Goal: Information Seeking & Learning: Learn about a topic

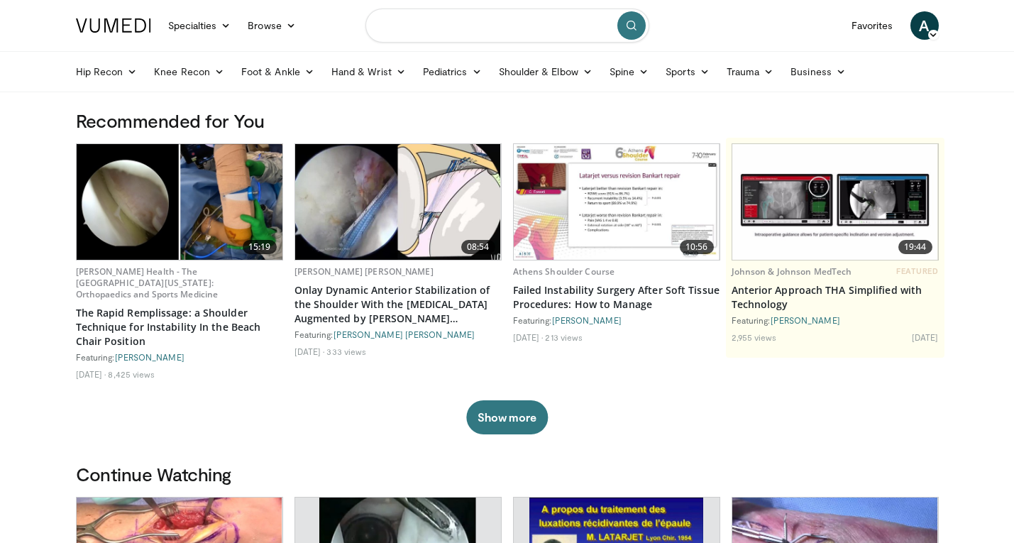
click at [469, 30] on input "Search topics, interventions" at bounding box center [507, 26] width 284 height 34
type input "**********"
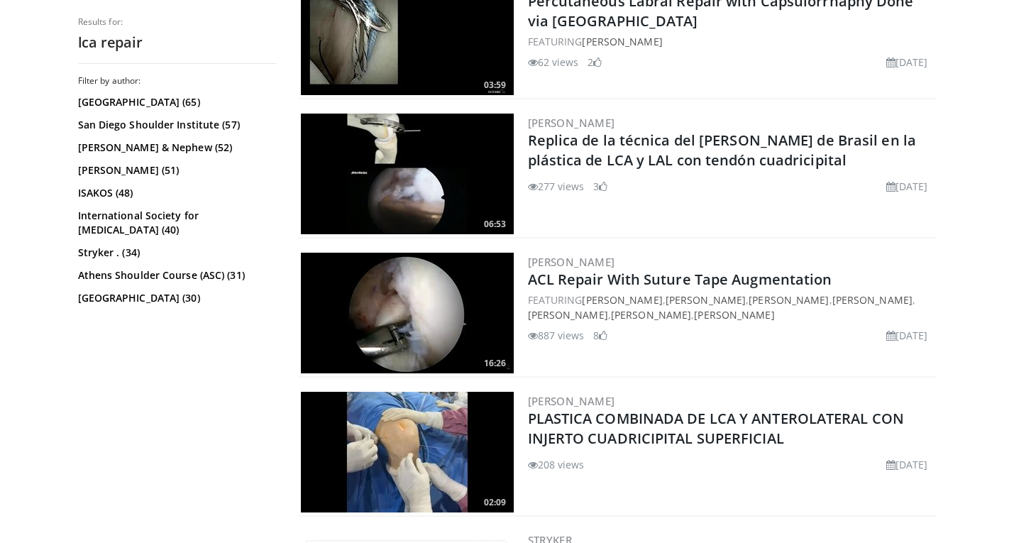
scroll to position [943, 0]
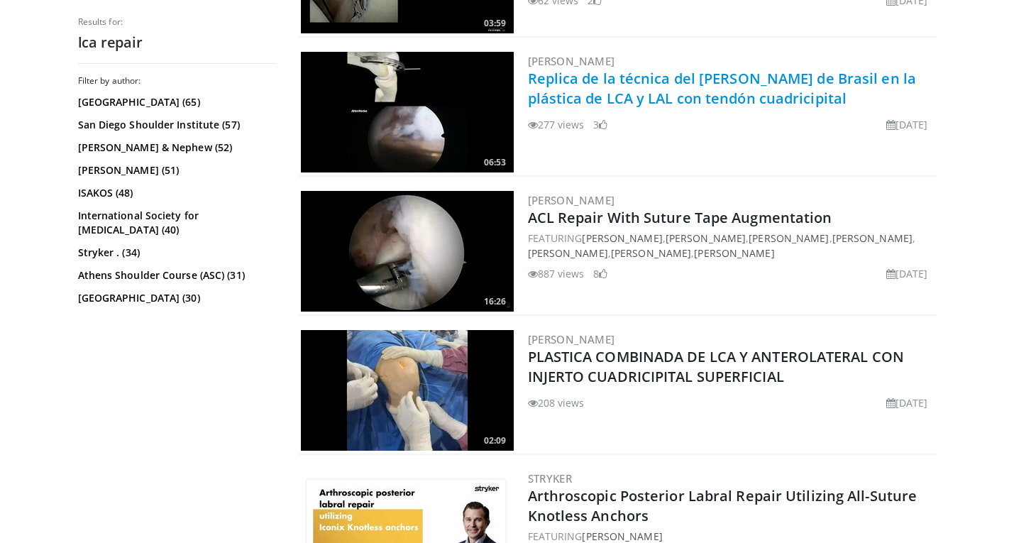
click at [713, 102] on link "Replica de la técnica del Dr Camilo Helito de Brasil en la plástica de LCA y LA…" at bounding box center [722, 88] width 389 height 39
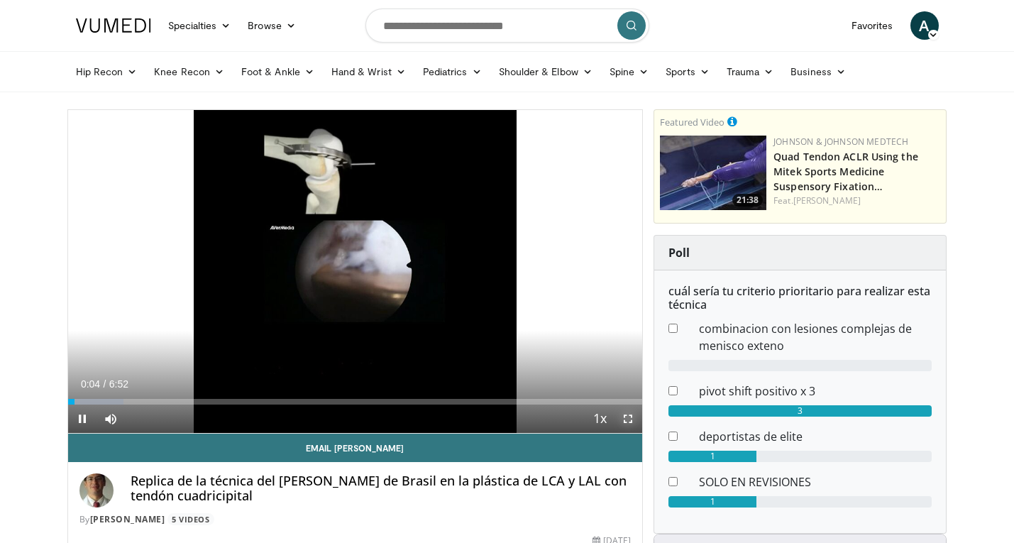
click at [627, 419] on span "Video Player" at bounding box center [628, 419] width 28 height 28
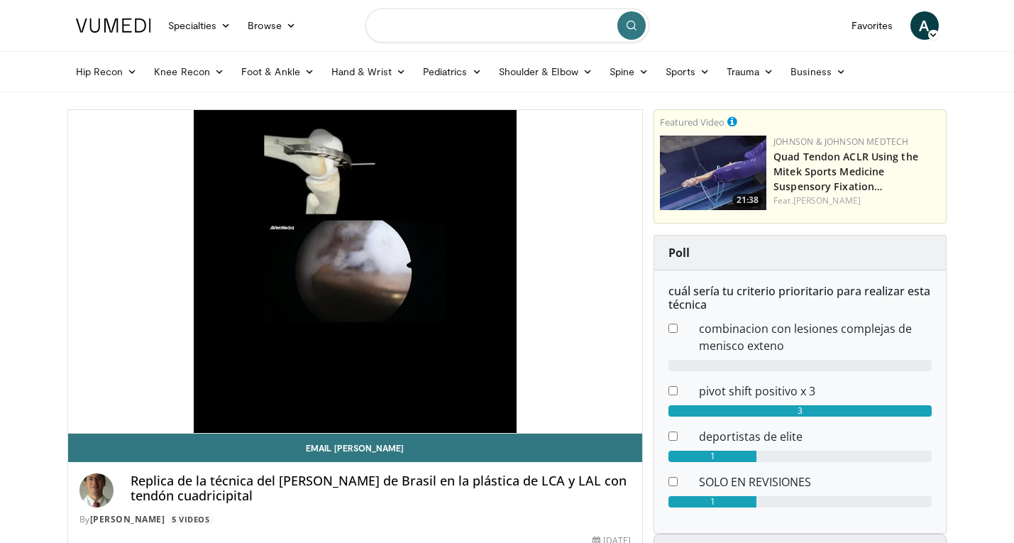
click at [460, 20] on input "Search topics, interventions" at bounding box center [507, 26] width 284 height 34
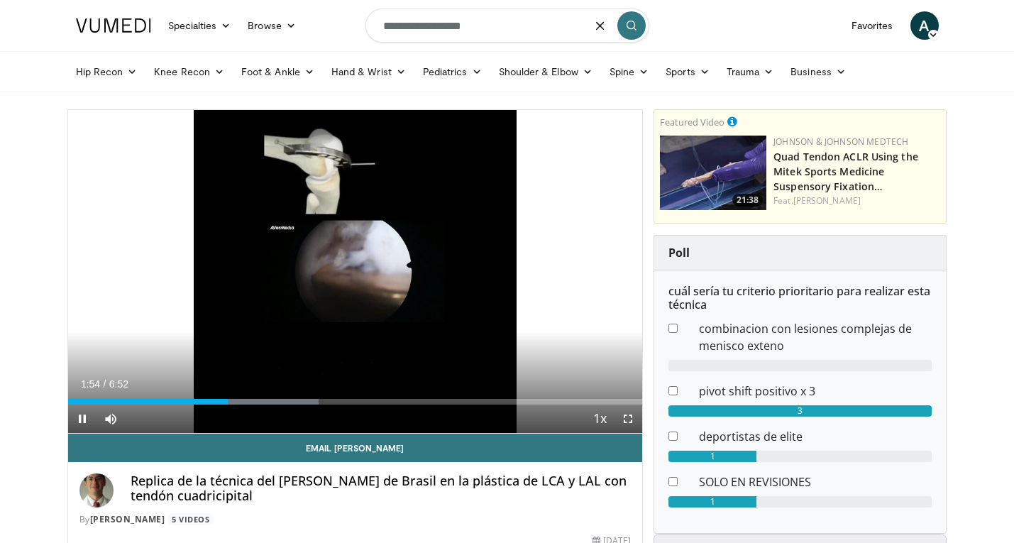
type input "**********"
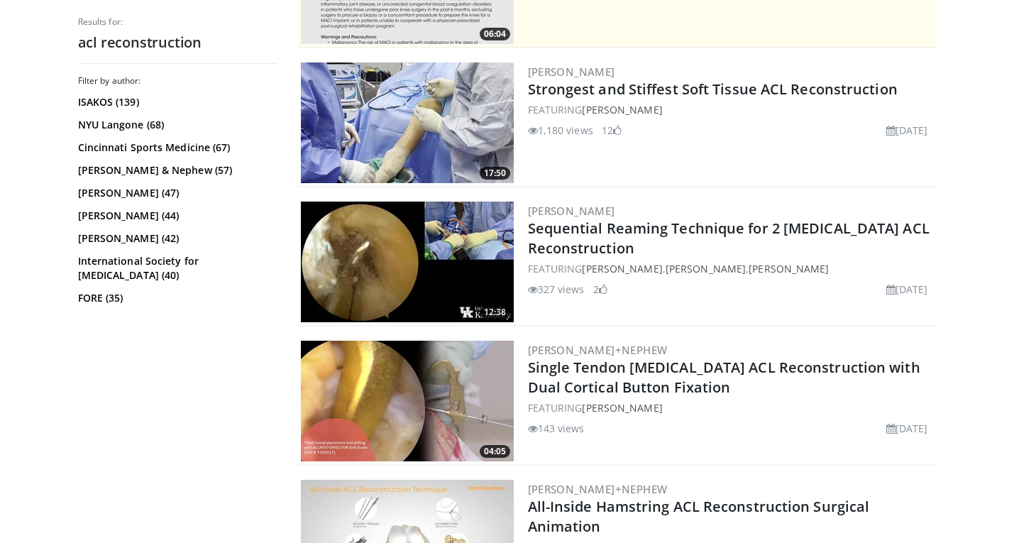
scroll to position [377, 0]
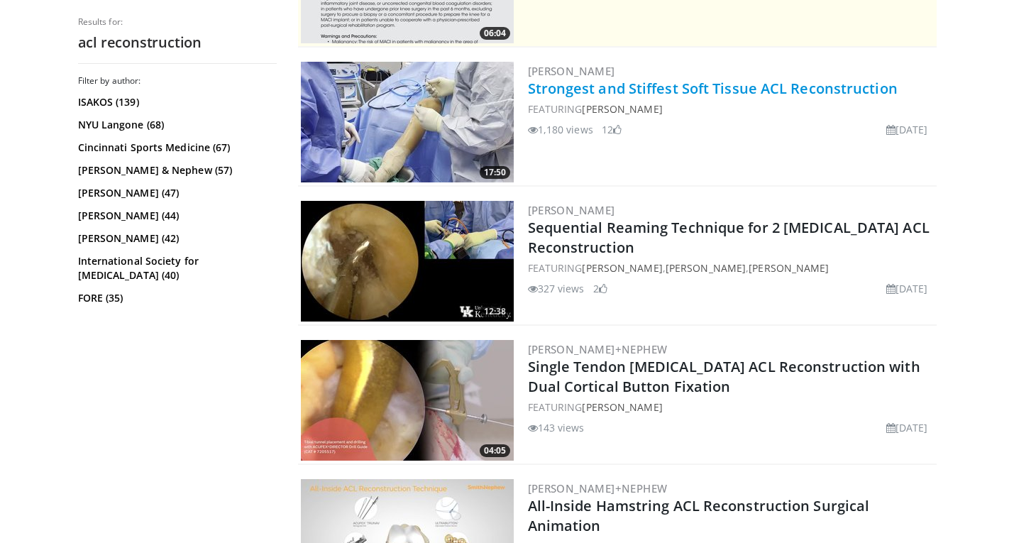
click at [679, 89] on link "Strongest and Stiffest Soft Tissue ACL Reconstruction" at bounding box center [713, 88] width 370 height 19
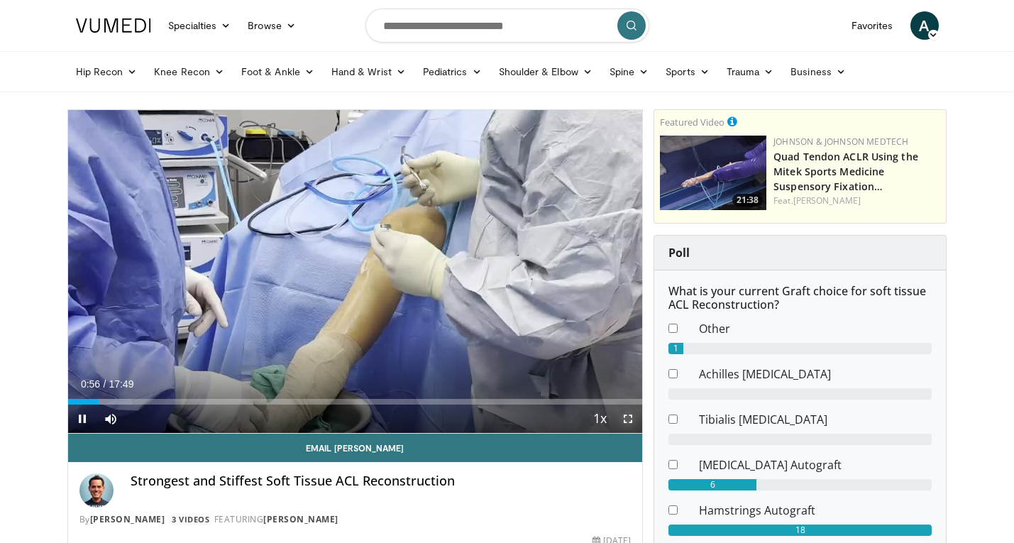
click at [629, 418] on span "Video Player" at bounding box center [628, 419] width 28 height 28
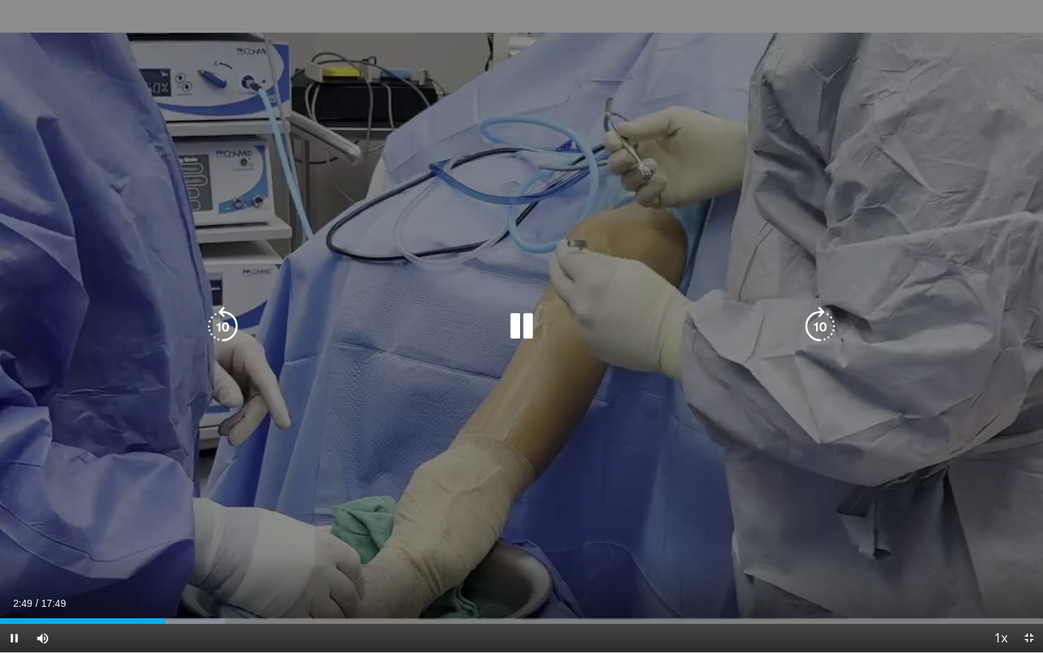
click at [516, 331] on icon "Video Player" at bounding box center [522, 327] width 40 height 40
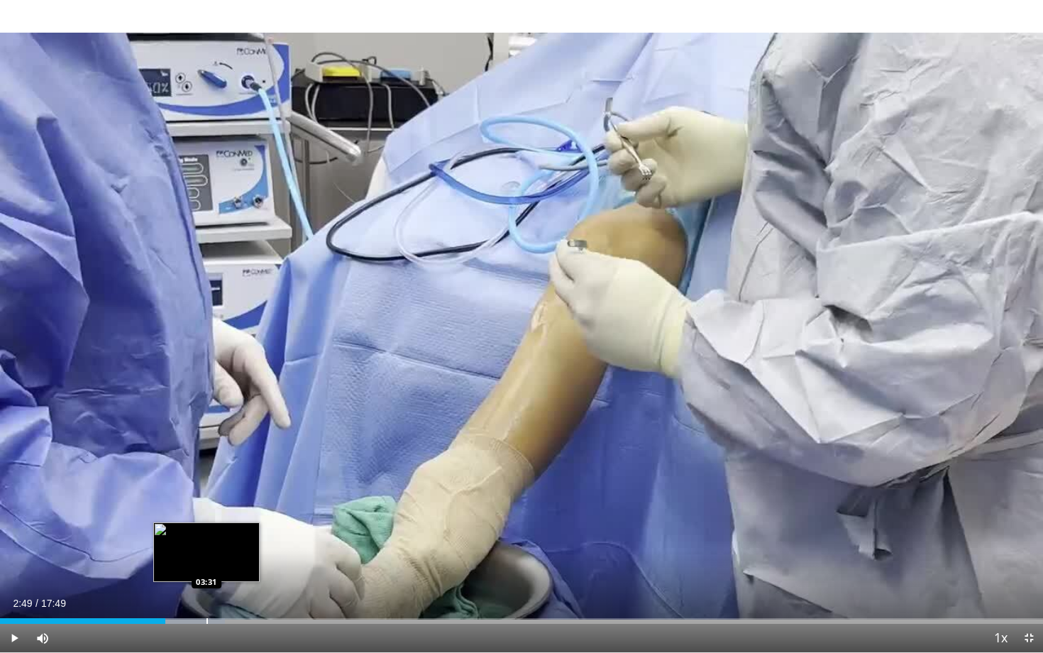
click at [207, 542] on div "Progress Bar" at bounding box center [207, 621] width 1 height 6
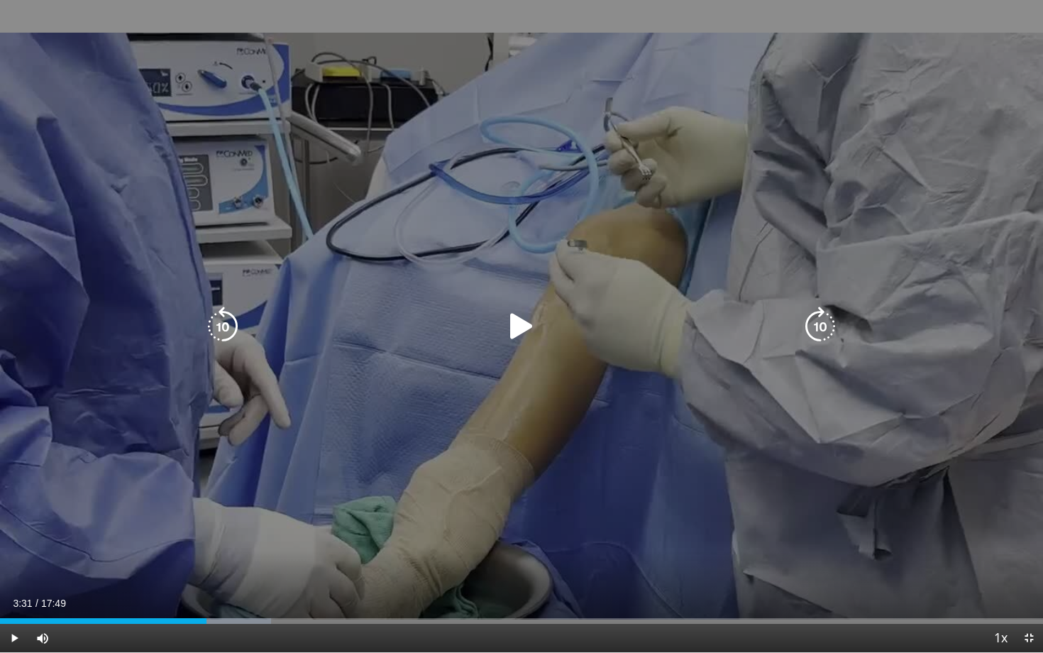
click at [350, 502] on div "10 seconds Tap to unmute" at bounding box center [521, 326] width 1043 height 652
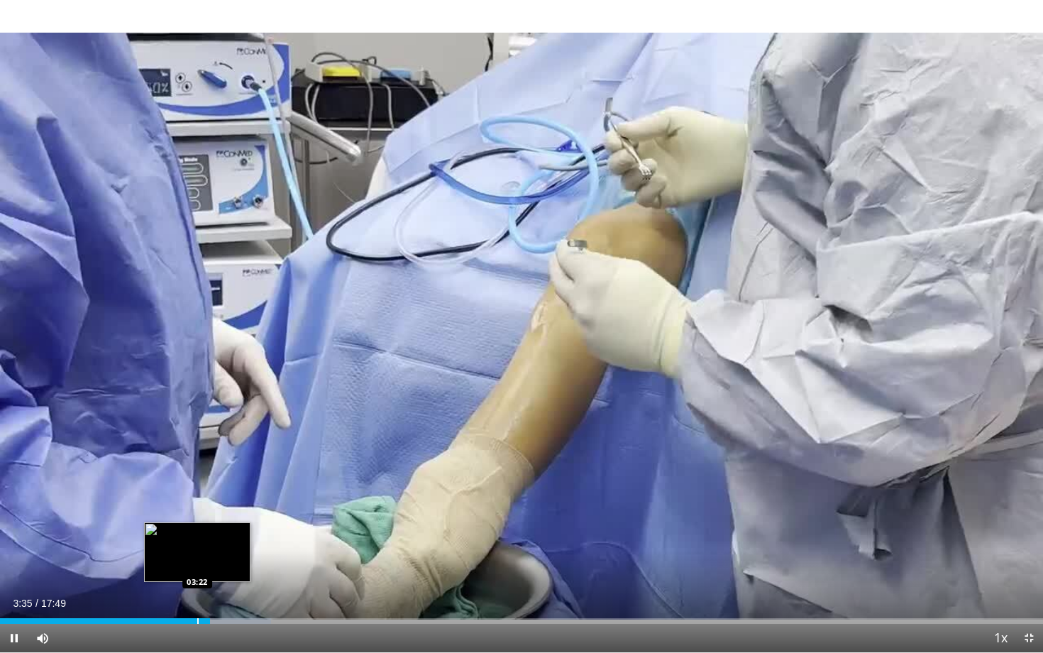
click at [197, 542] on div "Progress Bar" at bounding box center [197, 621] width 1 height 6
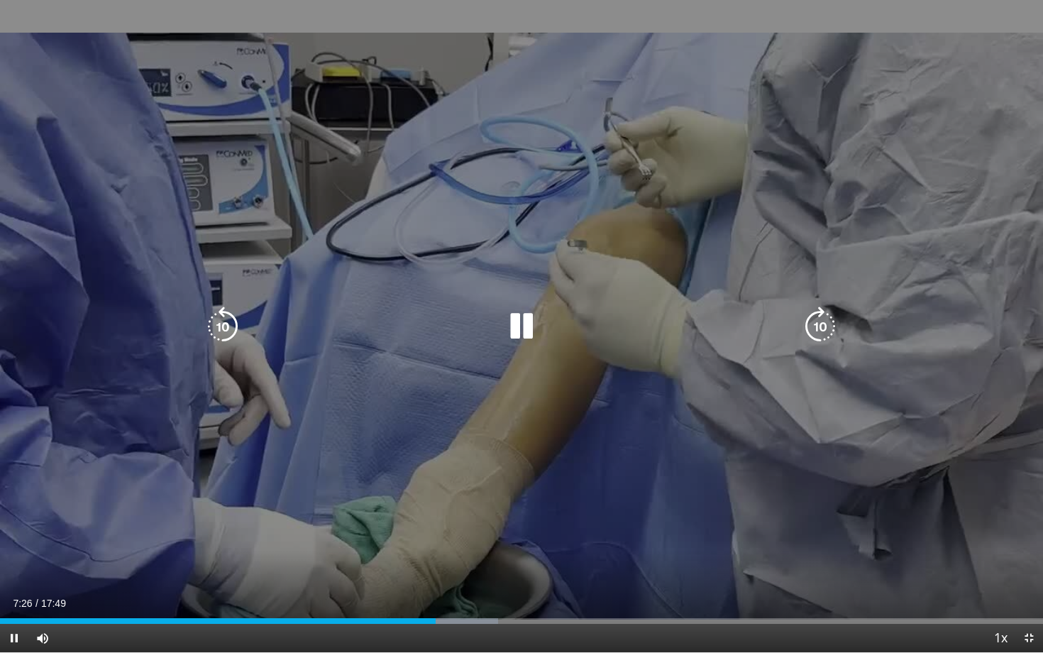
click at [527, 321] on icon "Video Player" at bounding box center [522, 327] width 40 height 40
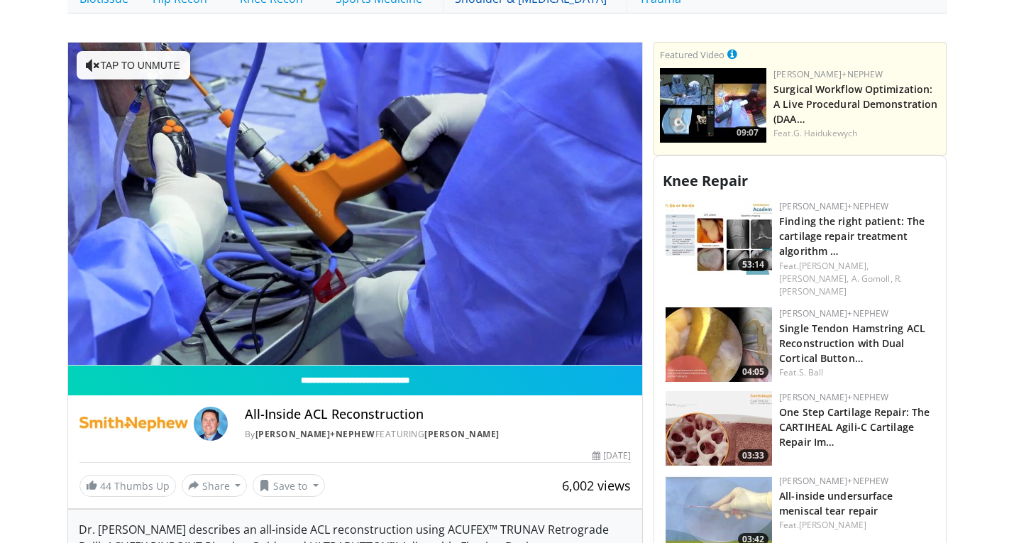
scroll to position [403, 0]
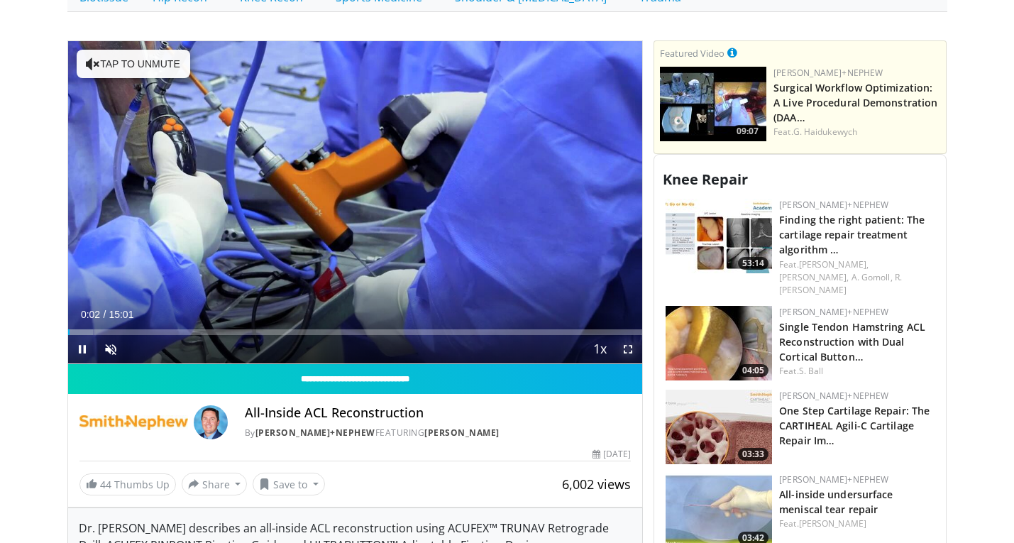
click at [630, 337] on span "Video Player" at bounding box center [628, 349] width 28 height 28
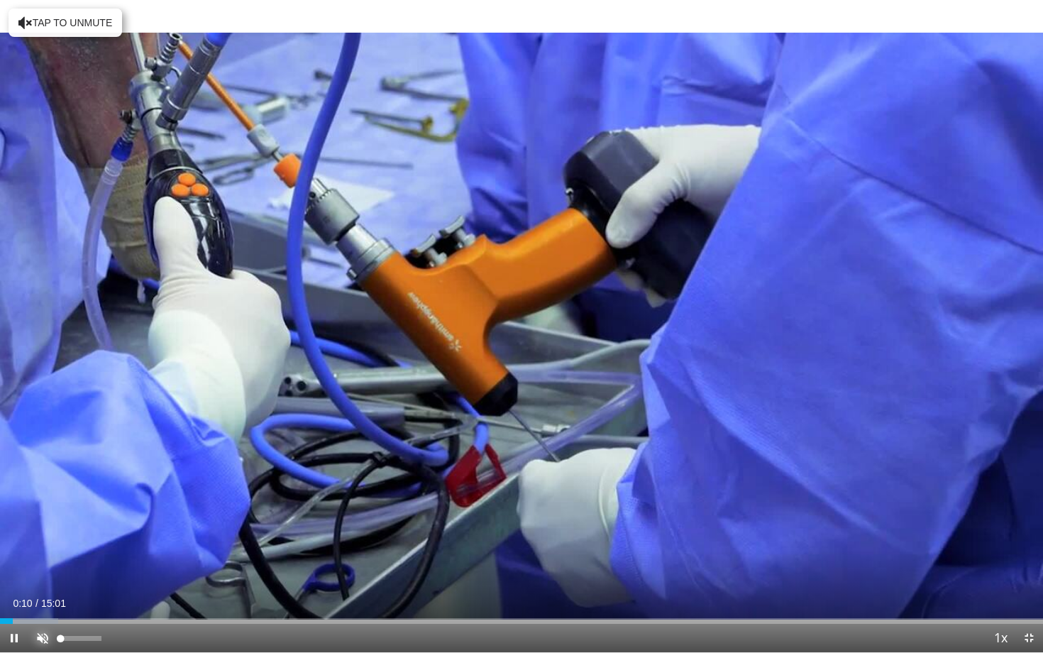
click at [45, 542] on span "Video Player" at bounding box center [42, 638] width 28 height 28
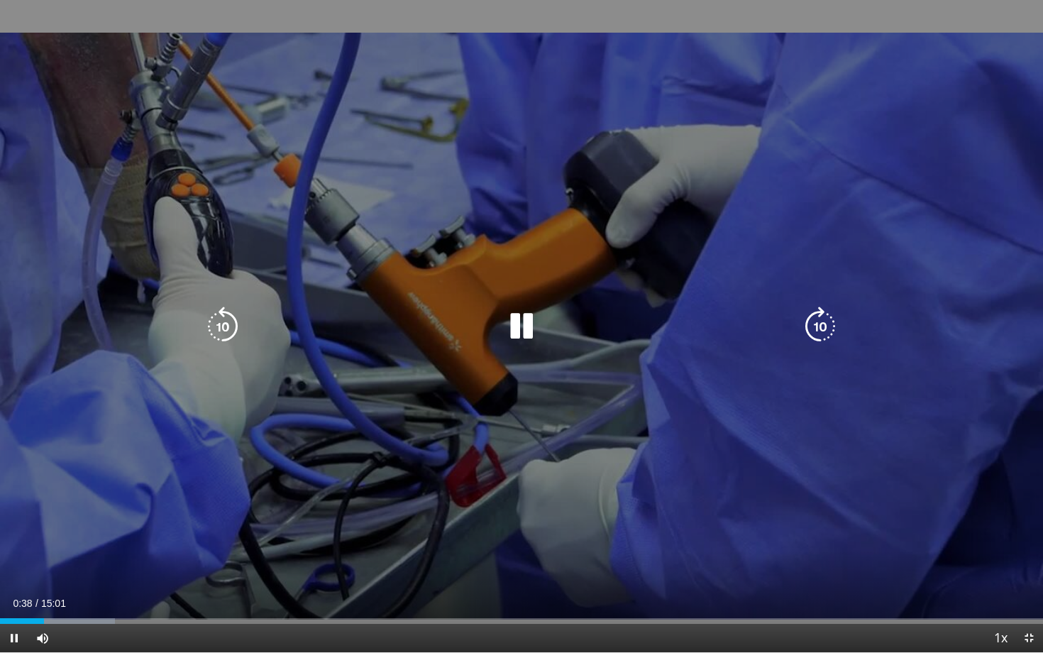
click at [522, 319] on icon "Video Player" at bounding box center [522, 327] width 40 height 40
click at [549, 342] on div "10 seconds Tap to unmute" at bounding box center [521, 326] width 1043 height 652
click at [547, 341] on div "10 seconds Tap to unmute" at bounding box center [521, 326] width 1043 height 652
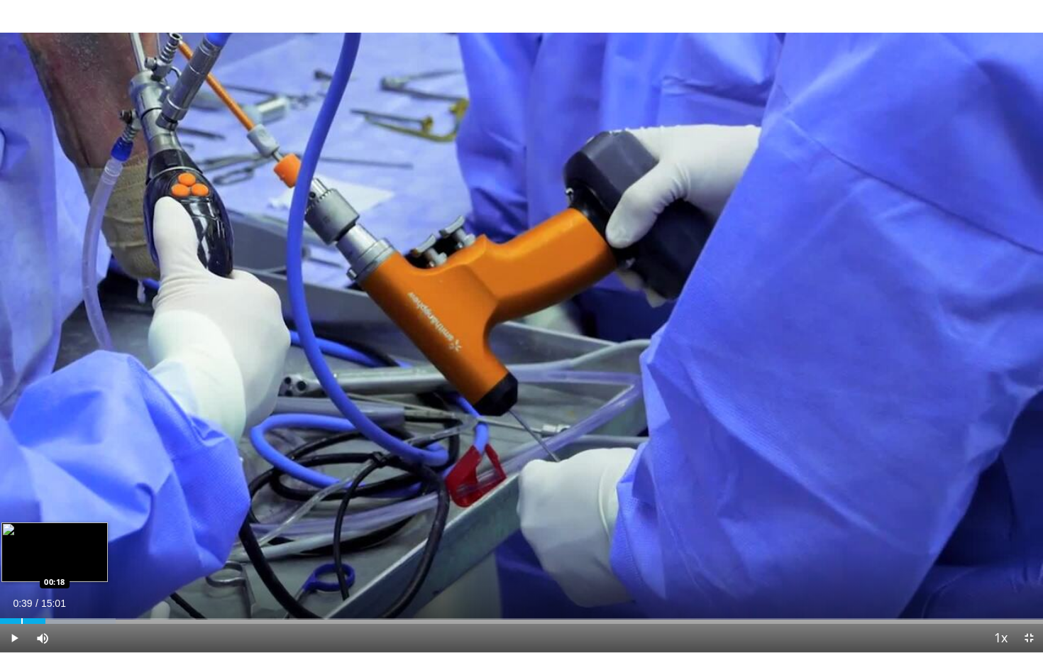
click at [21, 542] on div "Progress Bar" at bounding box center [21, 621] width 1 height 6
click at [13, 542] on span "Video Player" at bounding box center [14, 638] width 28 height 28
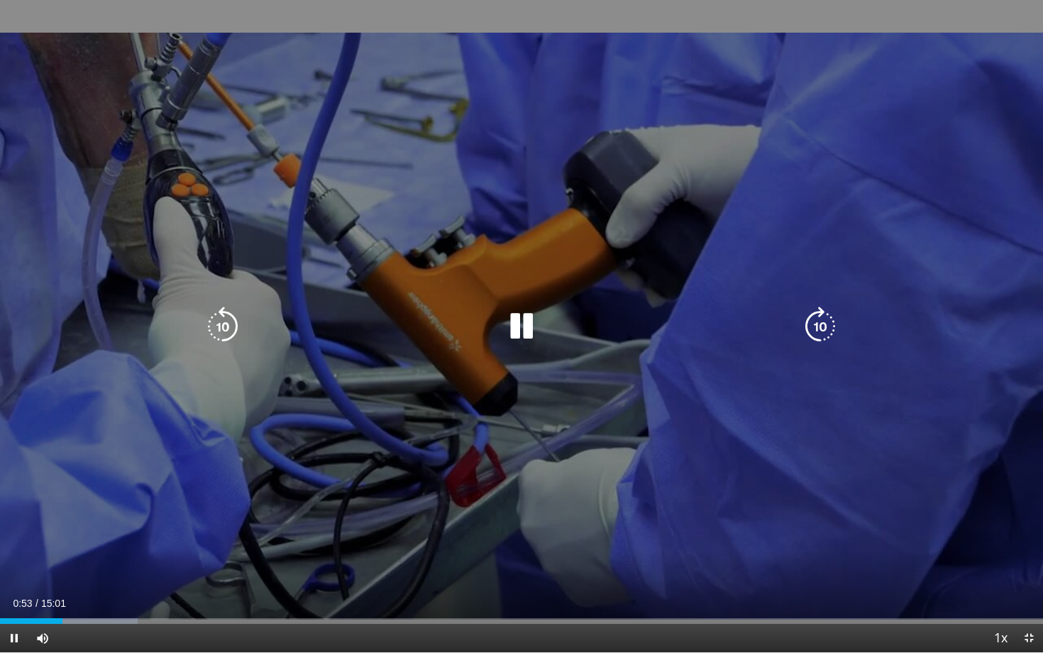
click at [527, 314] on icon "Video Player" at bounding box center [522, 327] width 40 height 40
click at [500, 337] on div "Video Player" at bounding box center [522, 326] width 626 height 28
click at [539, 328] on icon "Video Player" at bounding box center [522, 327] width 40 height 40
click at [473, 251] on div "10 seconds Tap to unmute" at bounding box center [521, 326] width 1043 height 652
click at [783, 504] on div "10 seconds Tap to unmute" at bounding box center [521, 326] width 1043 height 652
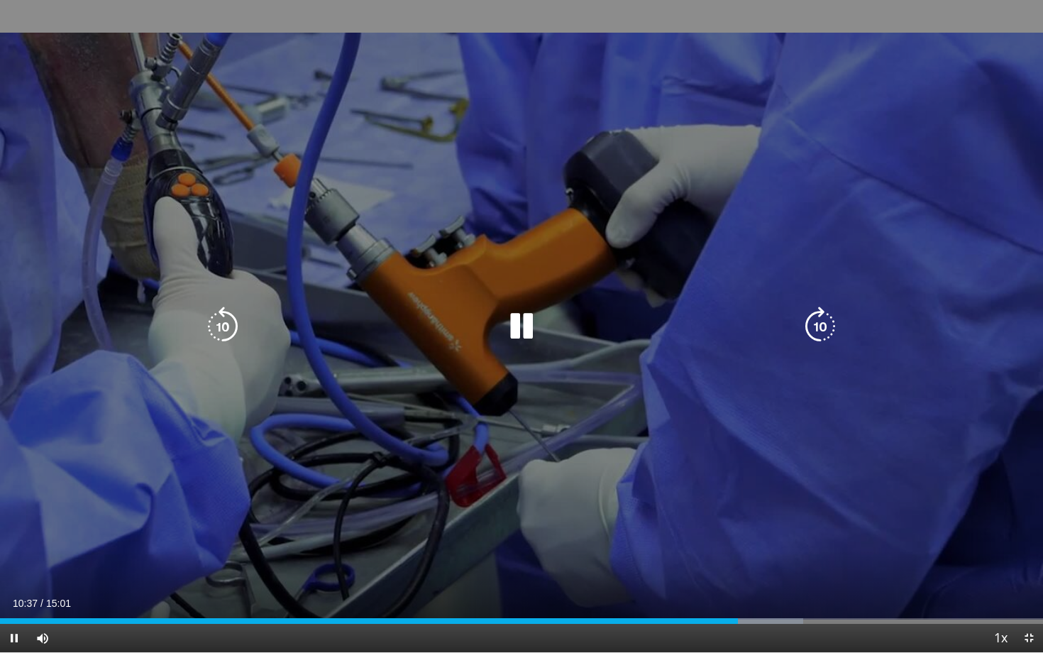
click at [527, 317] on icon "Video Player" at bounding box center [522, 327] width 40 height 40
click at [519, 327] on icon "Video Player" at bounding box center [522, 327] width 40 height 40
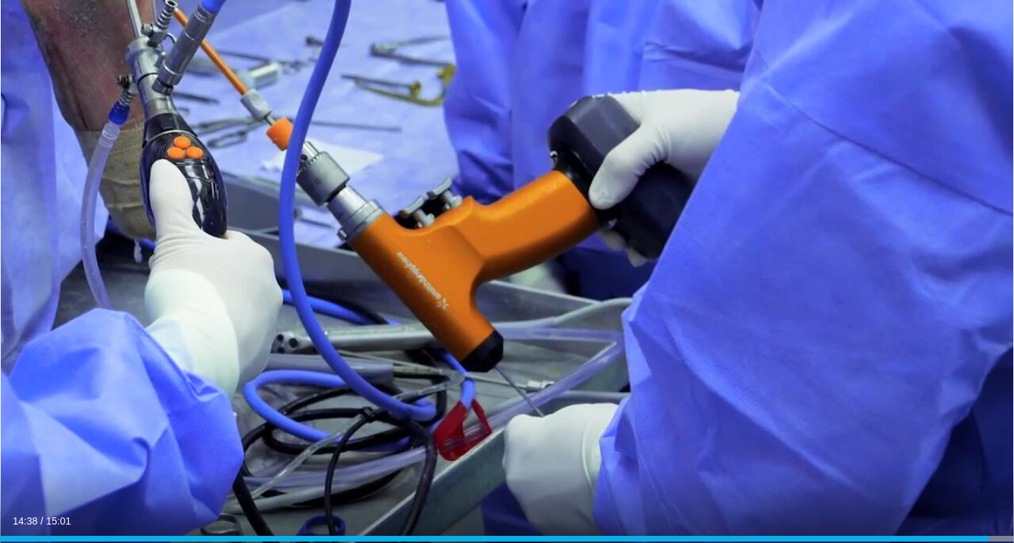
scroll to position [527, 0]
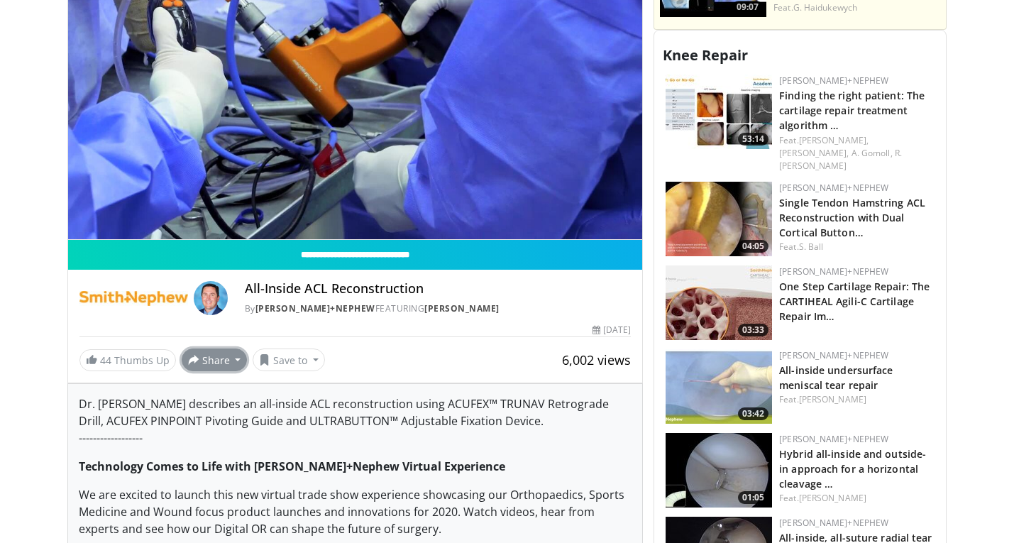
click at [229, 348] on button "Share" at bounding box center [215, 359] width 66 height 23
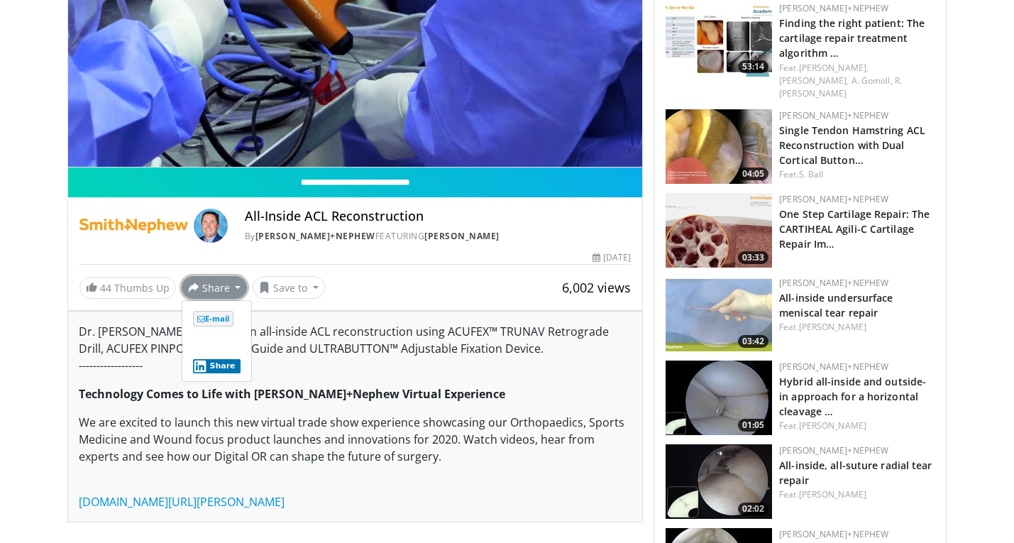
scroll to position [606, 0]
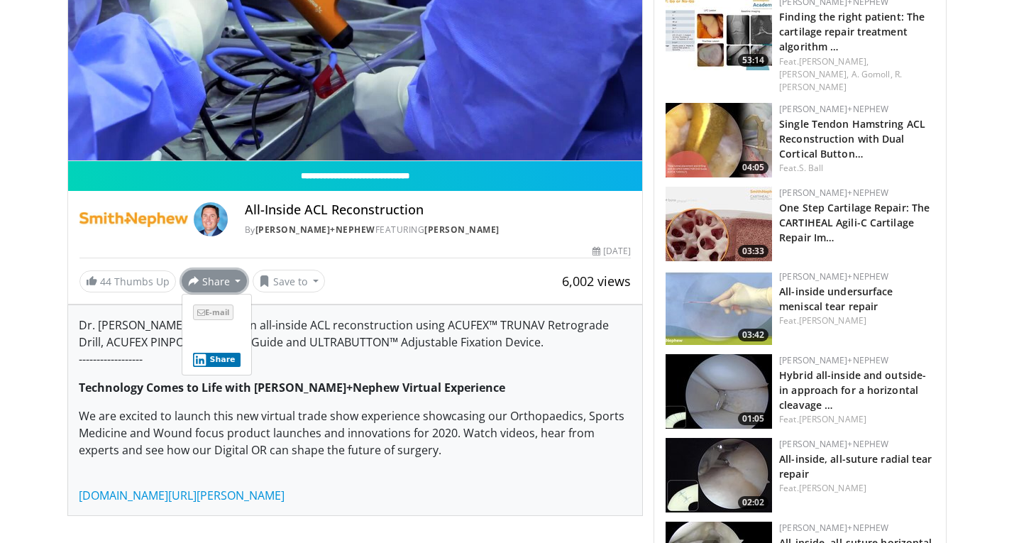
click at [214, 304] on span "E-mail" at bounding box center [213, 312] width 40 height 16
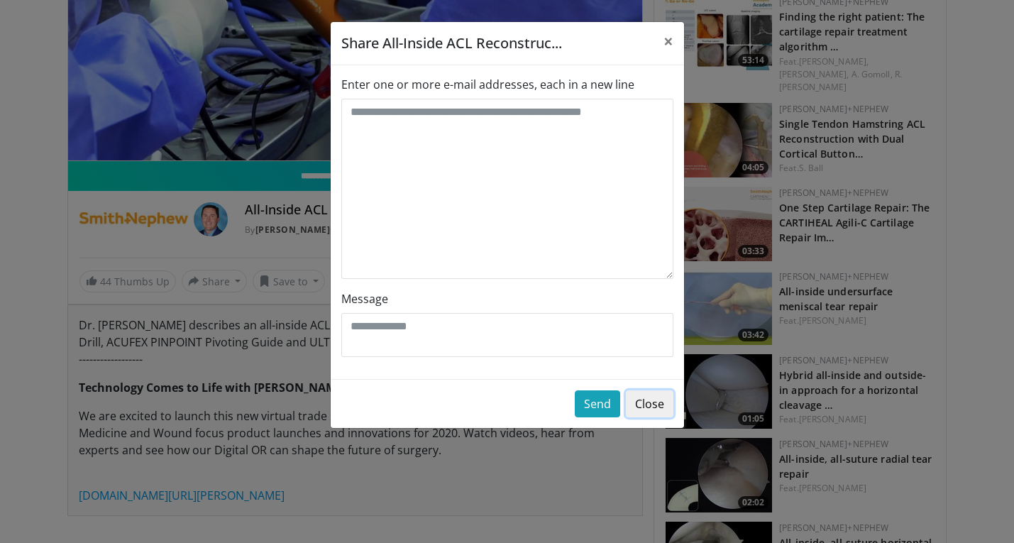
click at [644, 406] on button "Close" at bounding box center [650, 403] width 48 height 27
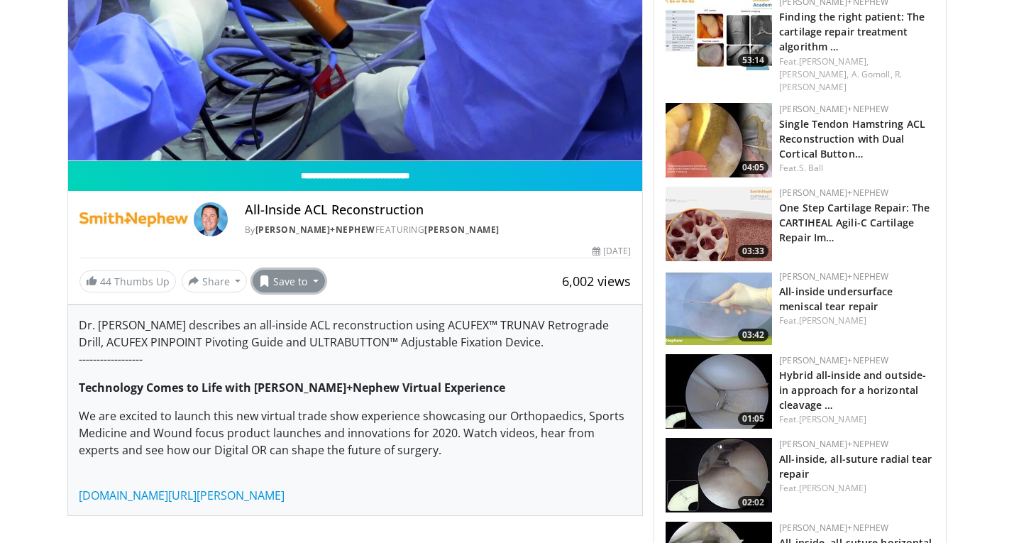
click at [286, 270] on button "Save to" at bounding box center [289, 281] width 72 height 23
click at [437, 271] on div "44 Thumbs Up Share All-Inside ACL Reconstruc... × Enter one or more e-mail addr…" at bounding box center [355, 281] width 552 height 23
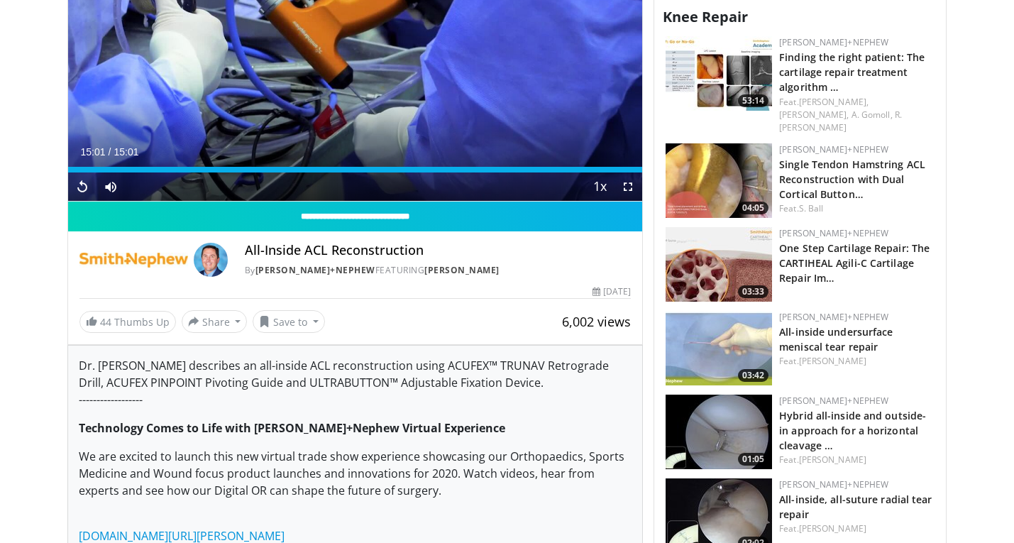
scroll to position [365, 0]
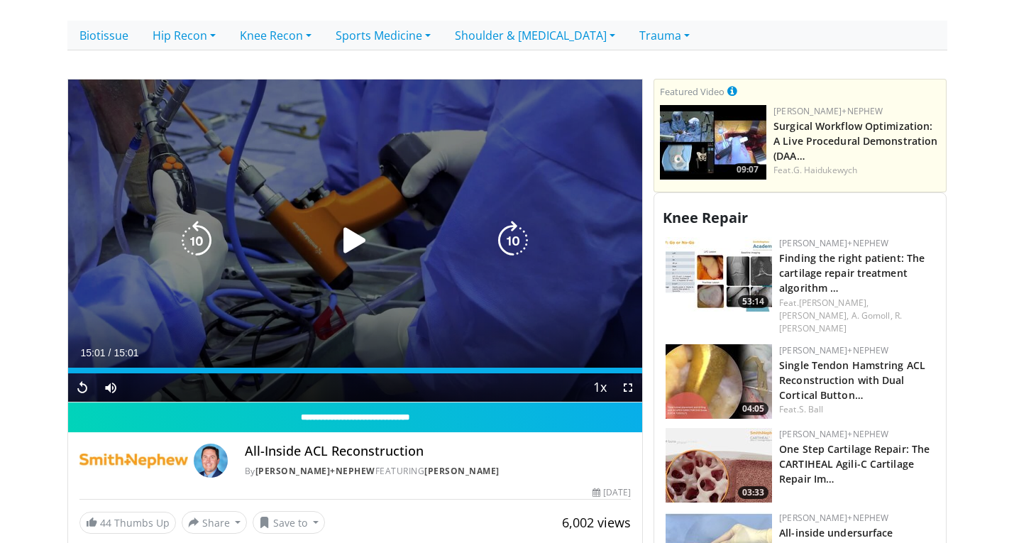
click at [356, 231] on icon "Video Player" at bounding box center [355, 241] width 40 height 40
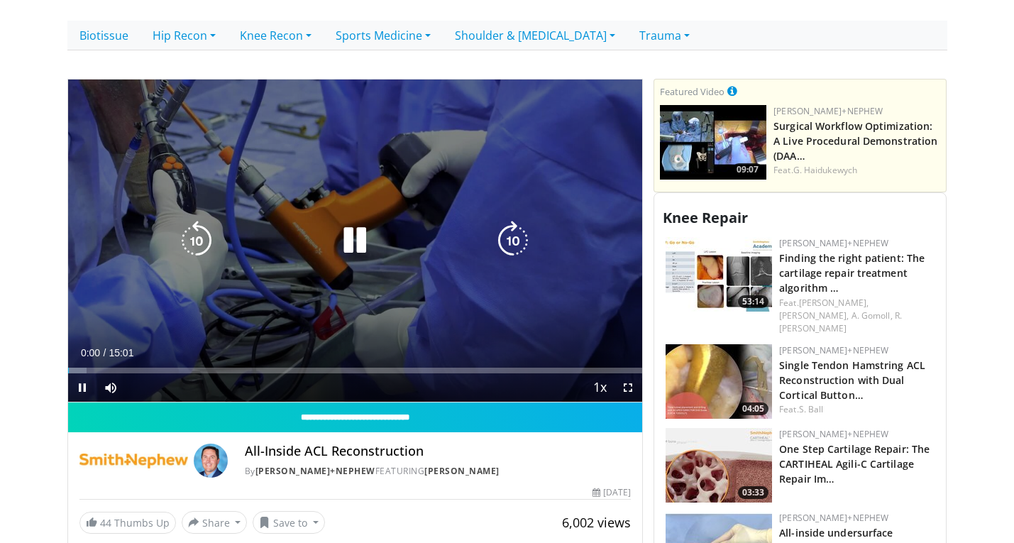
click at [356, 231] on icon "Video Player" at bounding box center [355, 241] width 40 height 40
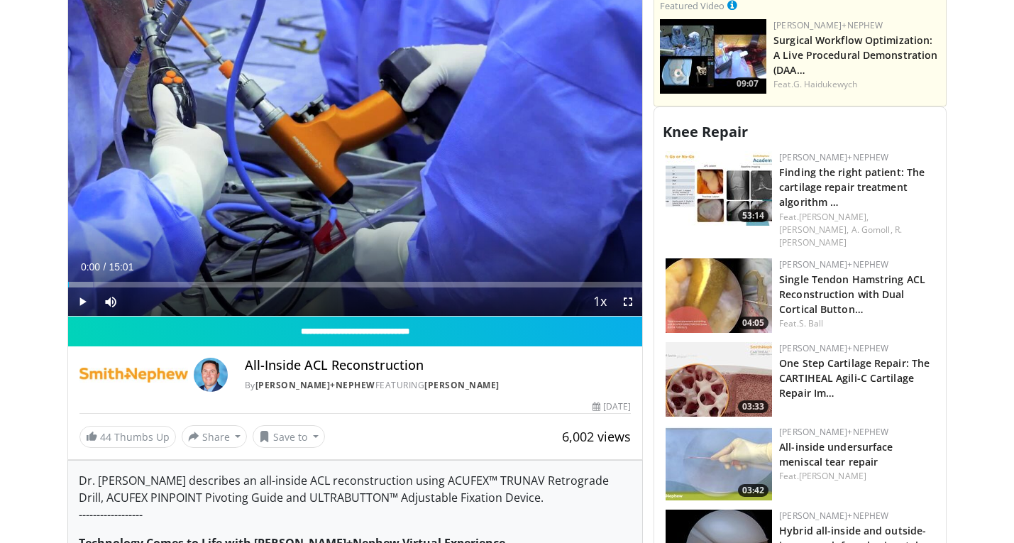
scroll to position [459, 0]
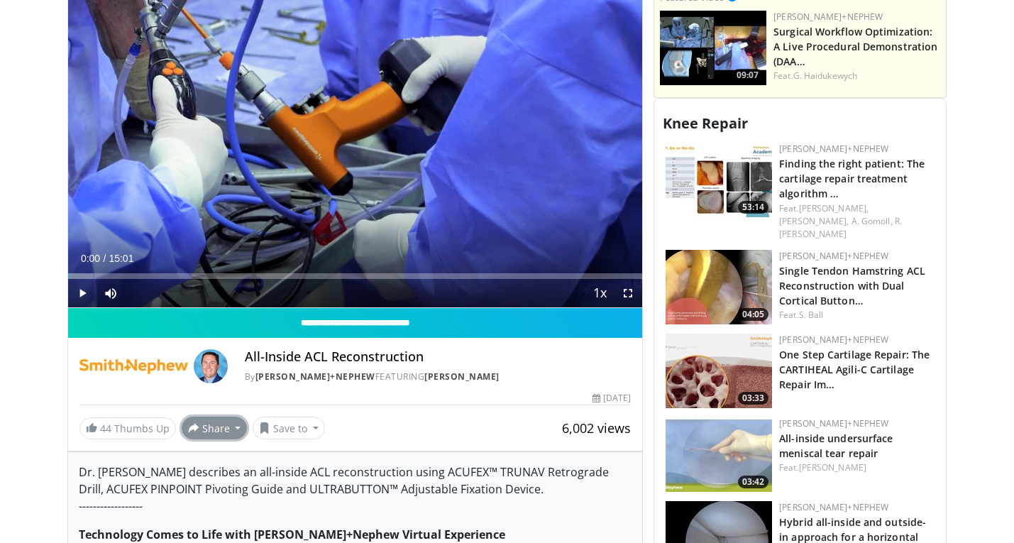
click at [236, 417] on button "Share" at bounding box center [215, 428] width 66 height 23
click at [215, 451] on span "E-mail" at bounding box center [213, 459] width 40 height 16
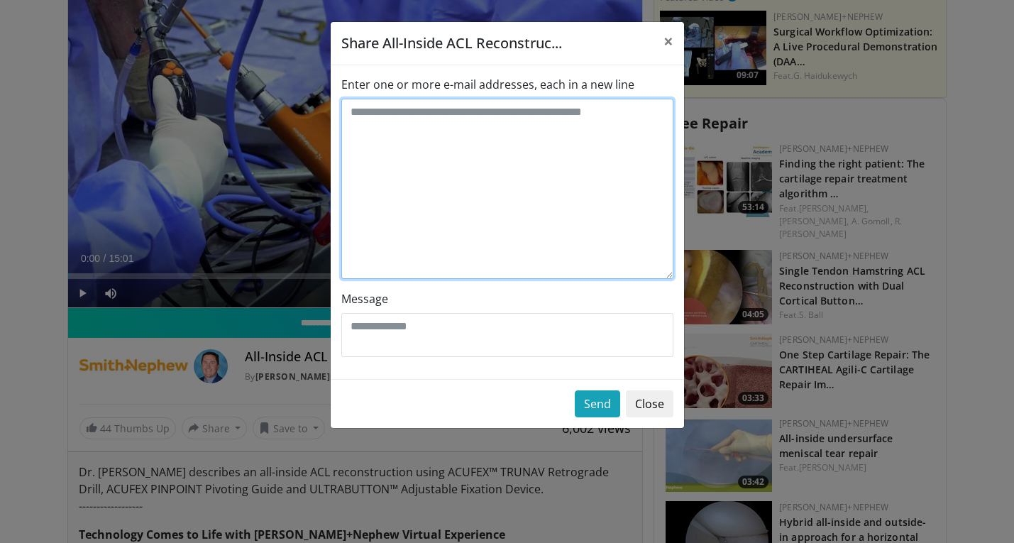
click at [434, 168] on textarea "Enter one or more e-mail addresses, each in a new line" at bounding box center [507, 189] width 332 height 180
type textarea "**********"
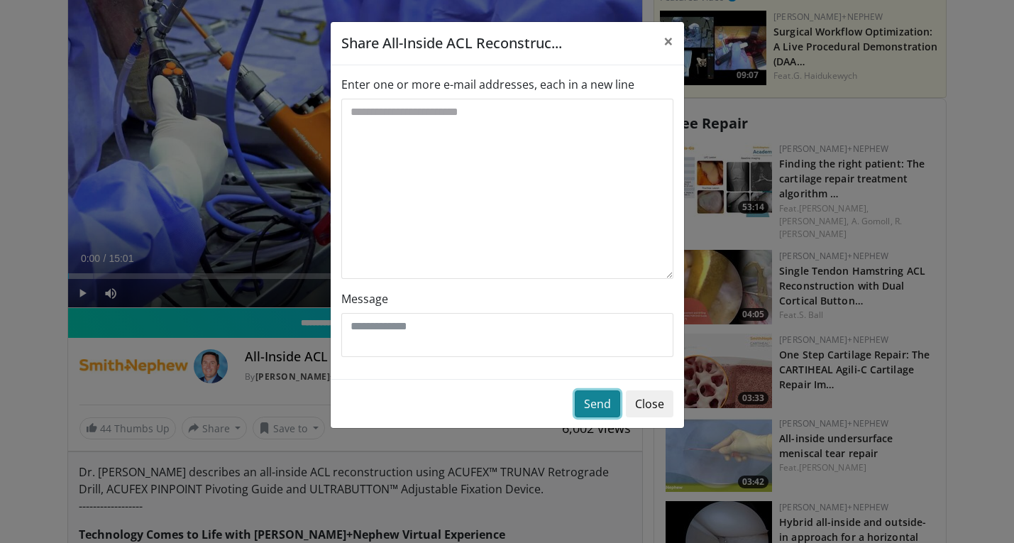
click at [589, 407] on button "Send" at bounding box center [597, 403] width 45 height 27
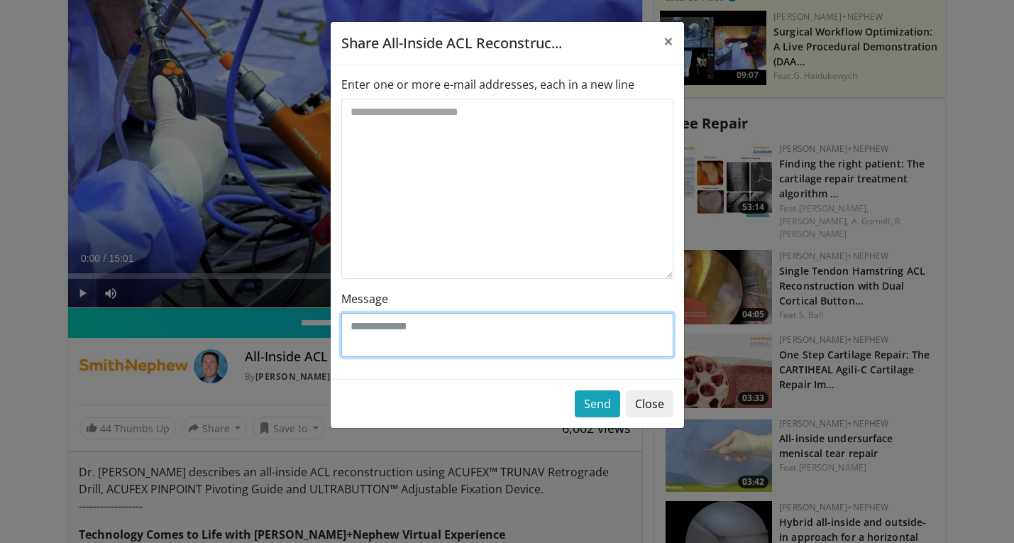
type textarea "*"
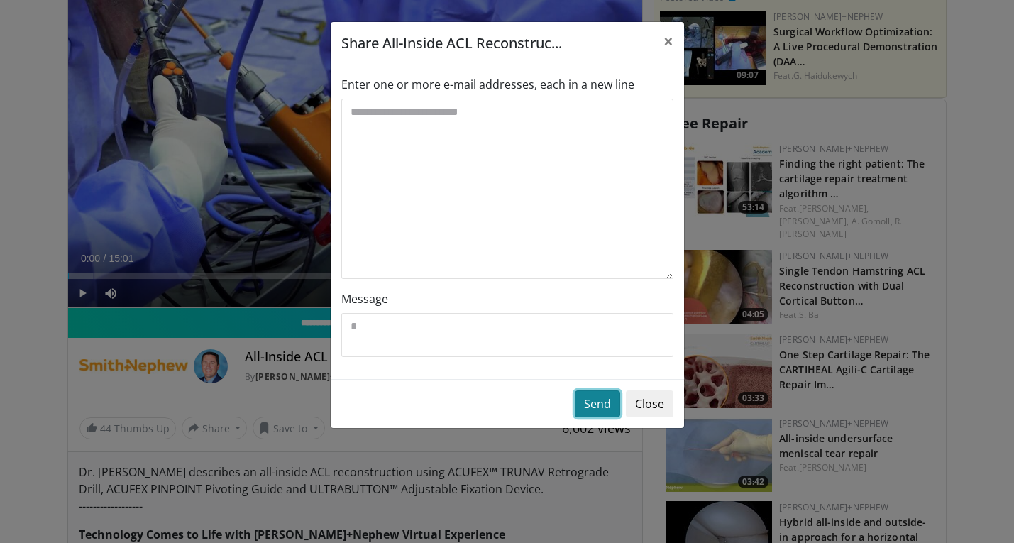
click at [604, 415] on button "Send" at bounding box center [597, 403] width 45 height 27
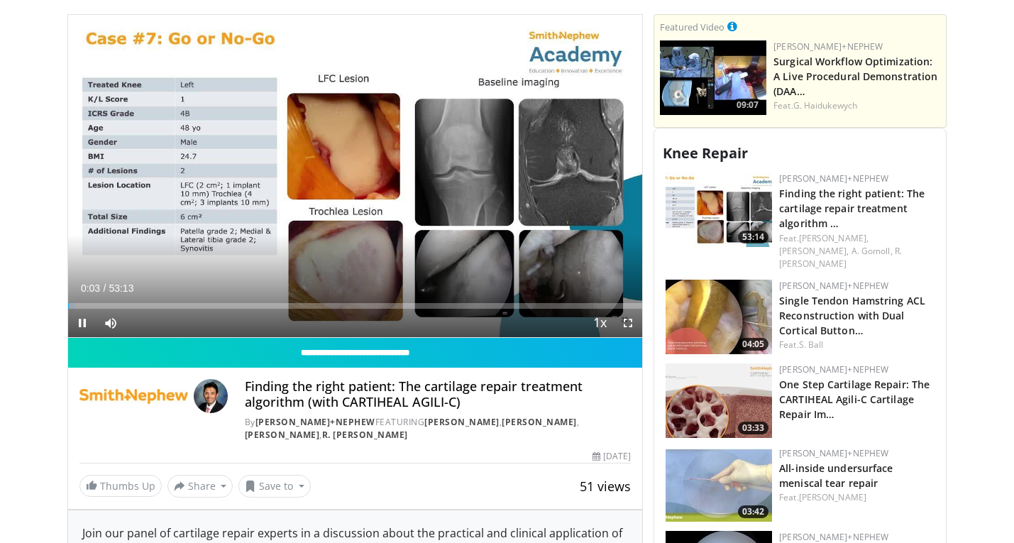
scroll to position [429, 0]
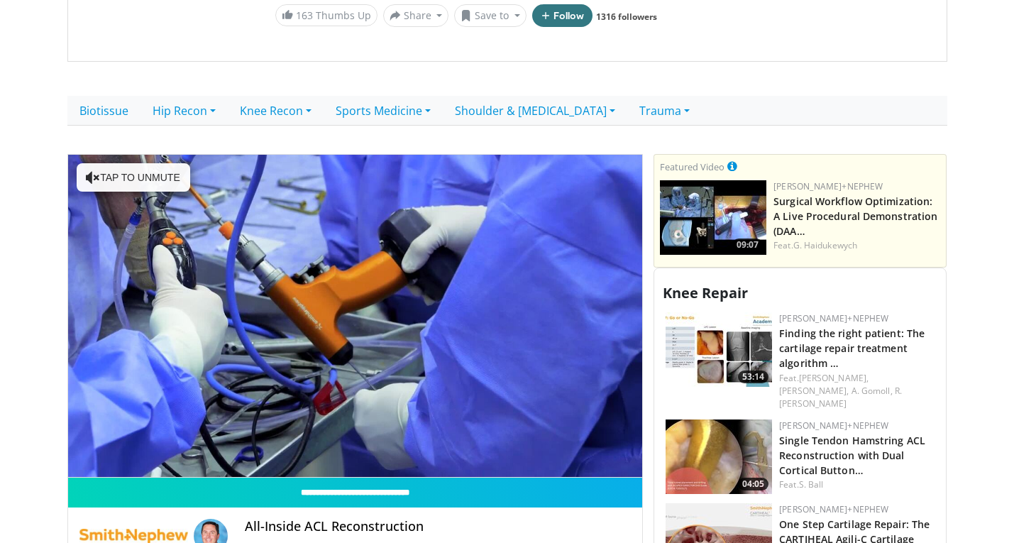
scroll to position [291, 0]
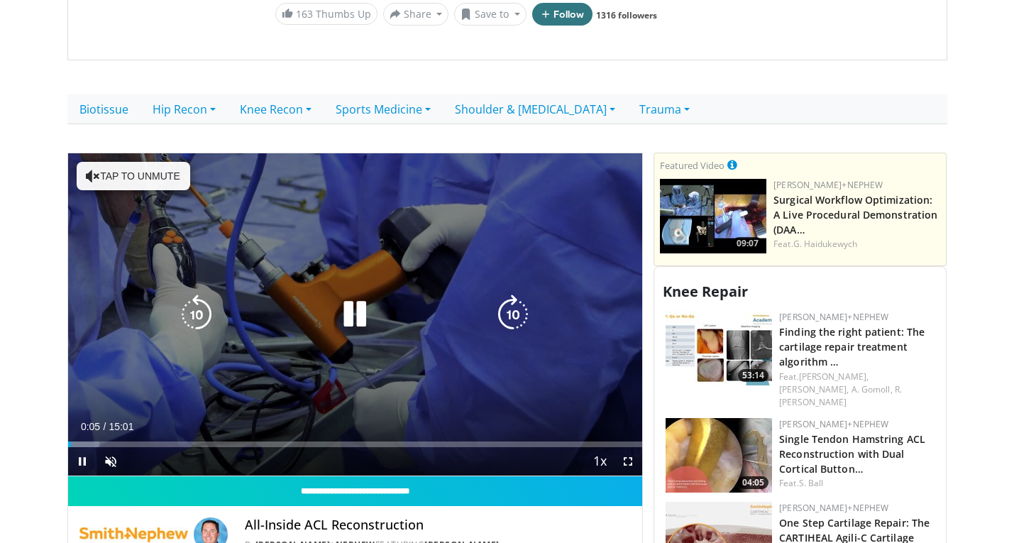
click at [343, 345] on div "10 seconds Tap to unmute" at bounding box center [355, 314] width 575 height 323
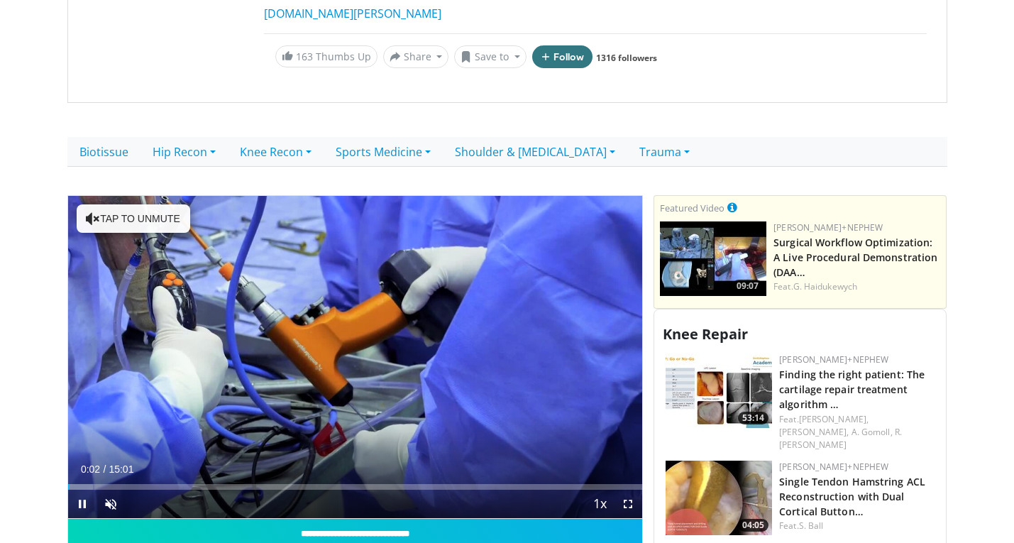
scroll to position [253, 0]
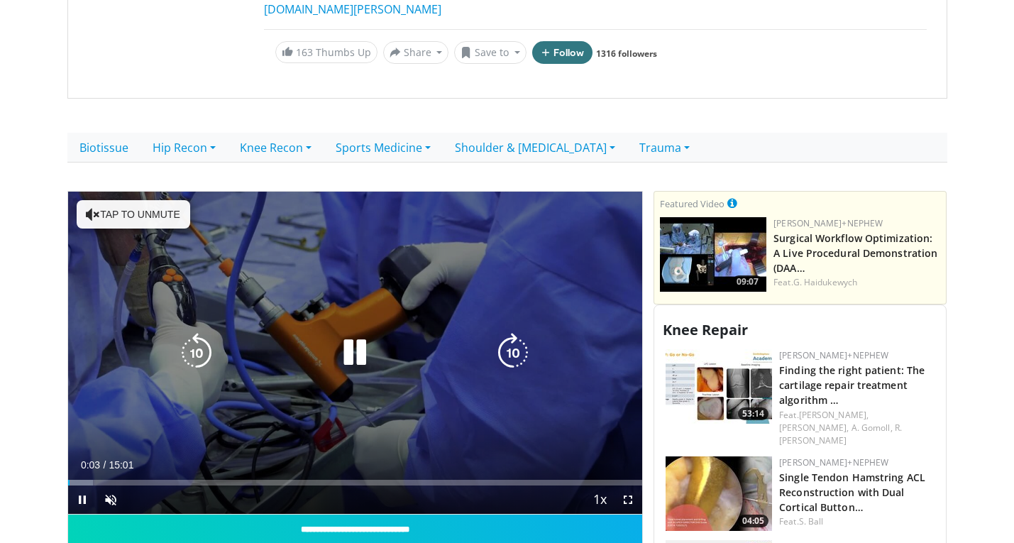
click at [340, 333] on icon "Video Player" at bounding box center [355, 353] width 40 height 40
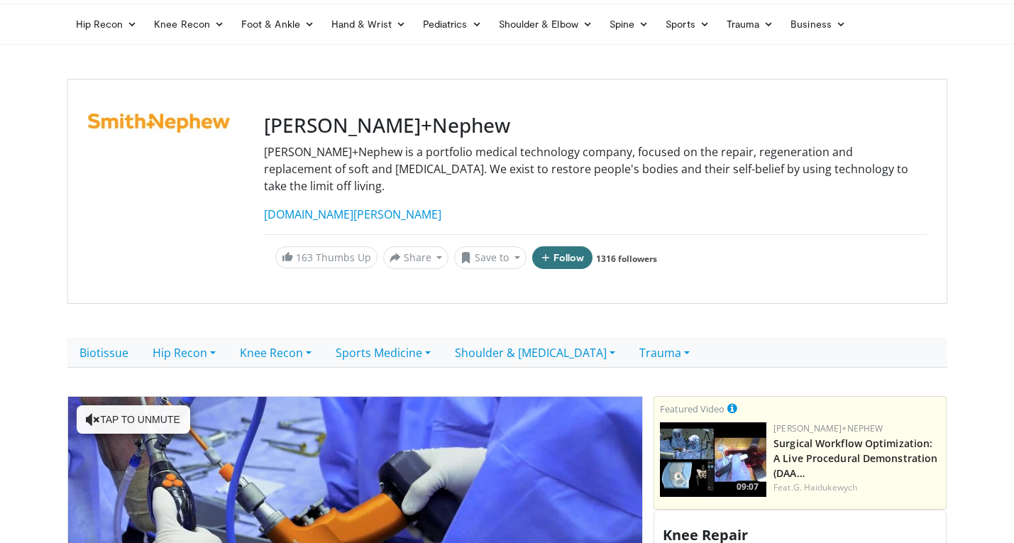
scroll to position [48, 0]
click at [346, 130] on h3 "[PERSON_NAME]+Nephew" at bounding box center [595, 125] width 663 height 24
click at [214, 126] on div at bounding box center [167, 190] width 159 height 155
click at [328, 206] on link "[DOMAIN_NAME][PERSON_NAME]" at bounding box center [352, 214] width 177 height 16
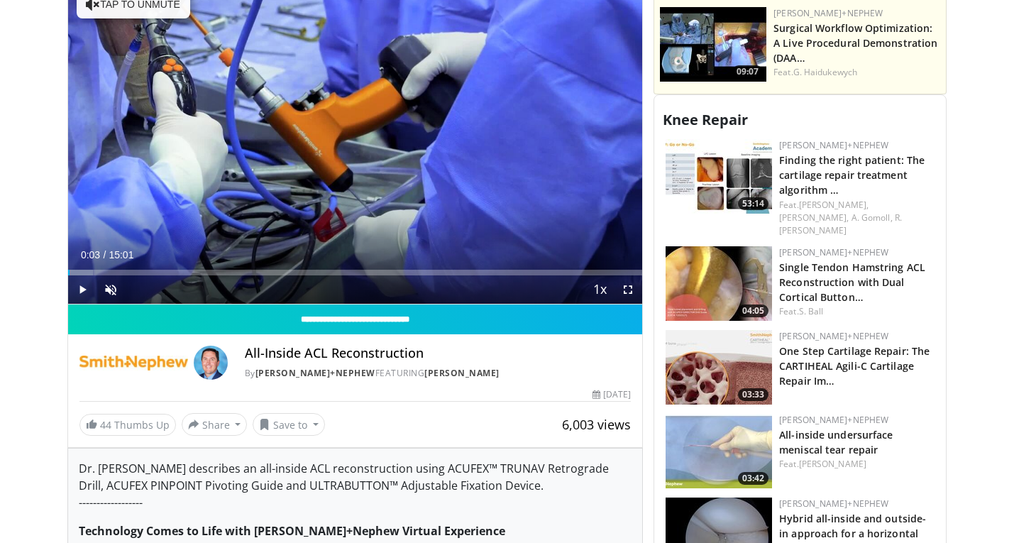
scroll to position [0, 0]
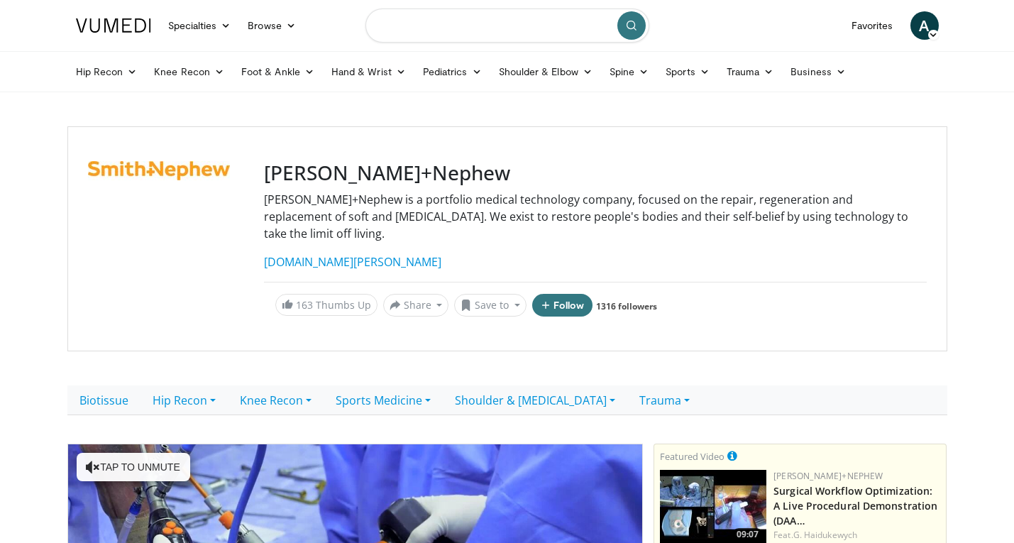
click at [480, 34] on input "Search topics, interventions" at bounding box center [507, 26] width 284 height 34
type input "**********"
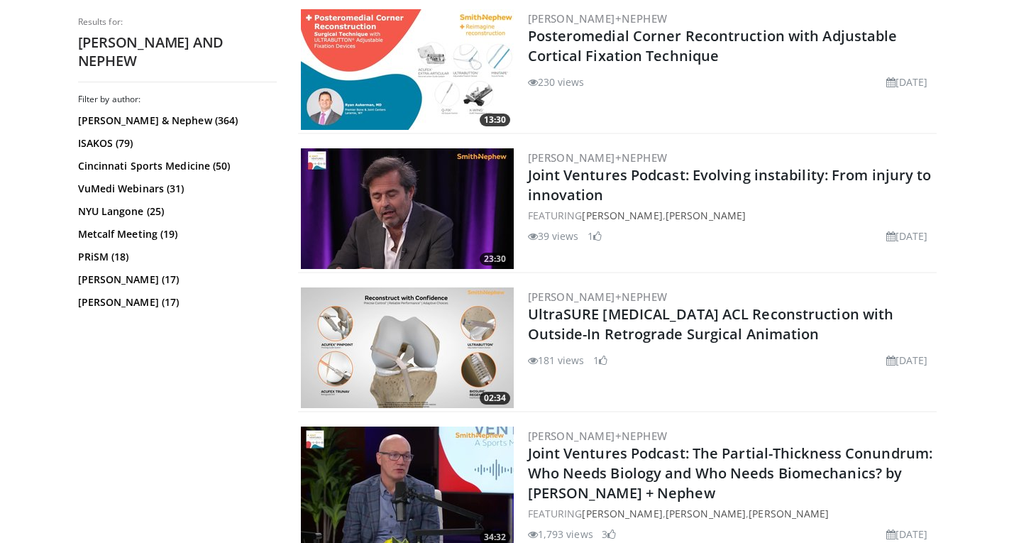
scroll to position [1405, 0]
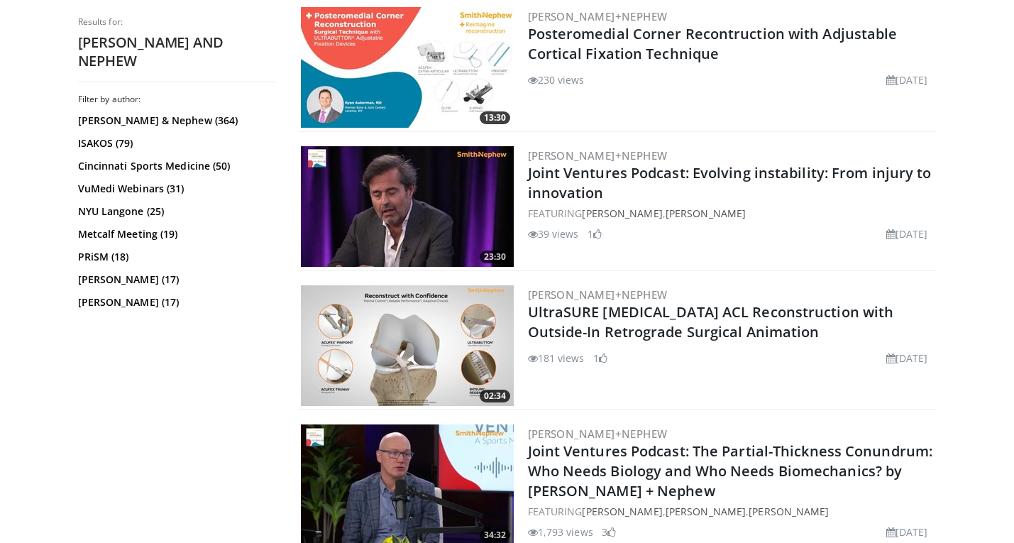
click at [451, 329] on img at bounding box center [407, 345] width 213 height 121
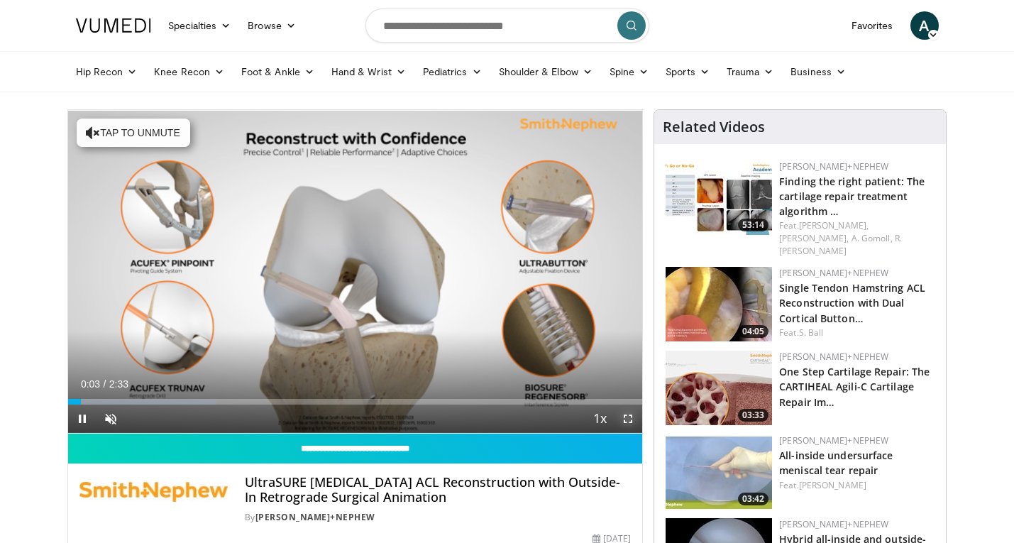
click at [629, 417] on span "Video Player" at bounding box center [628, 419] width 28 height 28
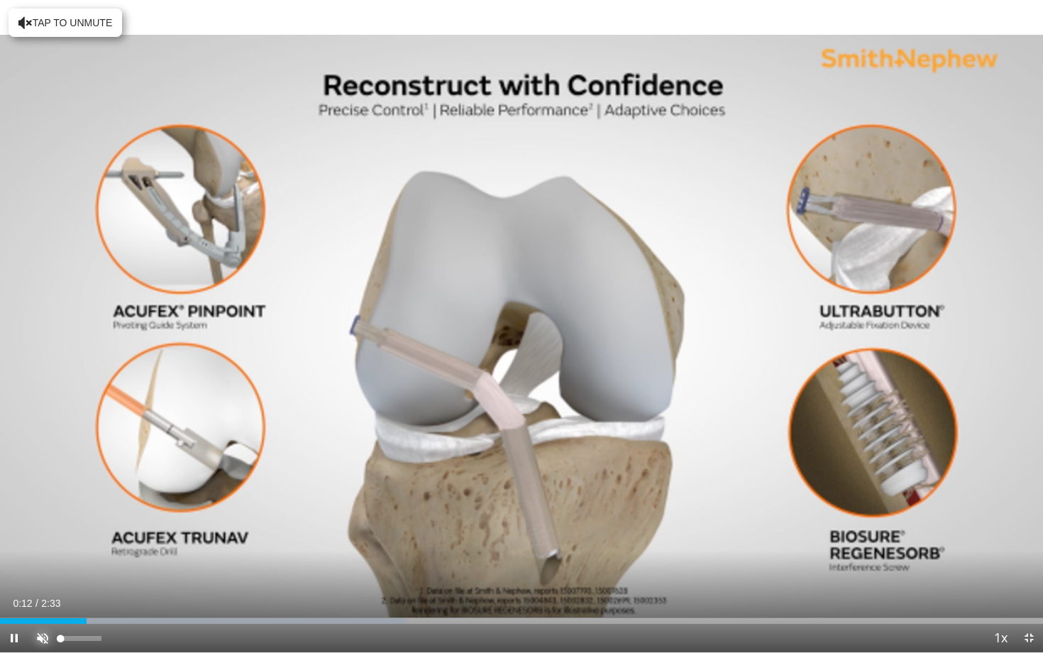
click at [45, 542] on span "Video Player" at bounding box center [42, 638] width 28 height 28
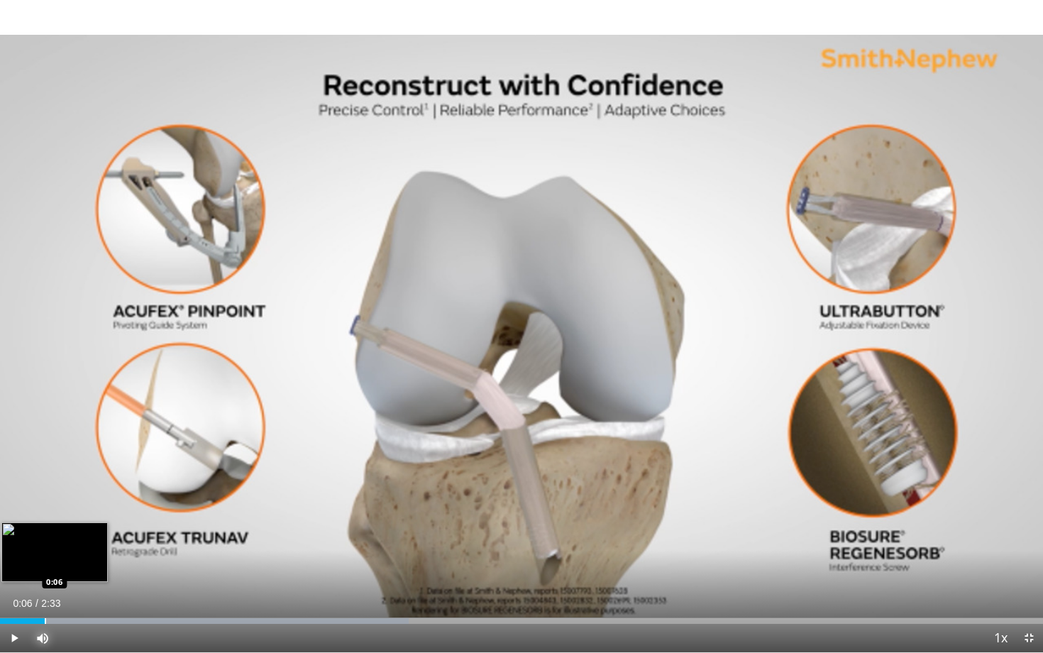
click at [45, 542] on div "Progress Bar" at bounding box center [45, 621] width 1 height 6
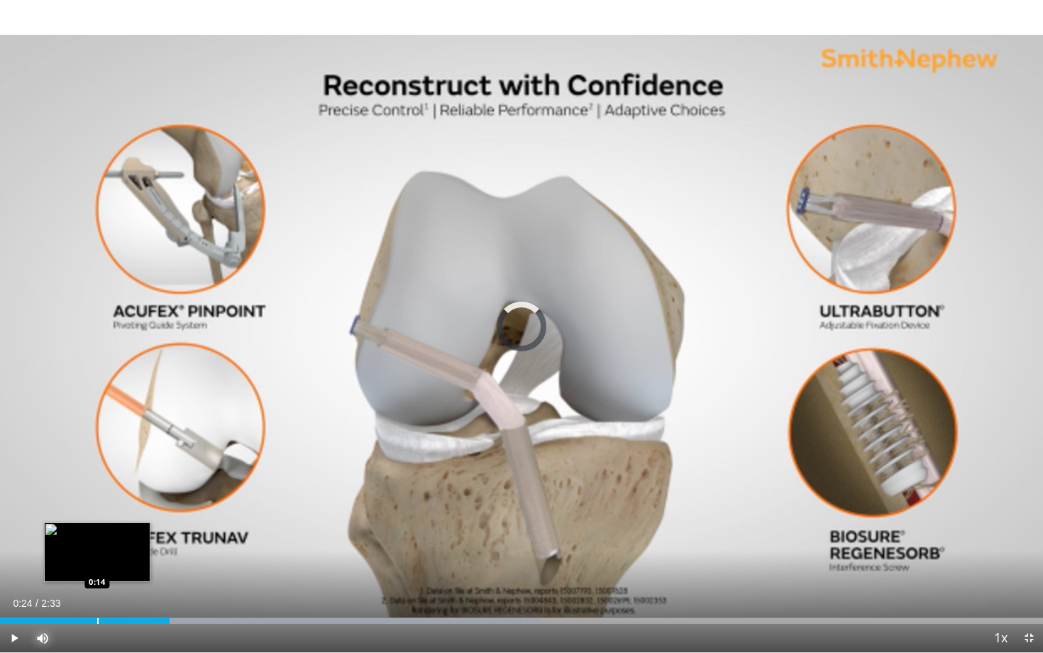
click at [97, 542] on div "Progress Bar" at bounding box center [97, 621] width 1 height 6
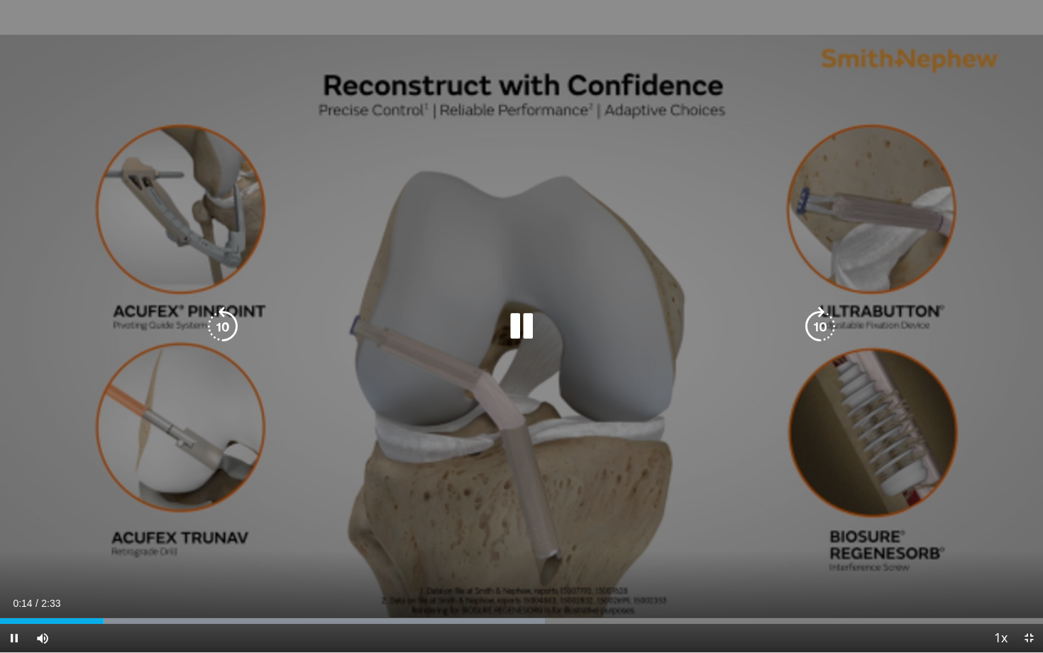
click at [336, 458] on div "10 seconds Tap to unmute" at bounding box center [521, 326] width 1043 height 652
click at [525, 325] on icon "Video Player" at bounding box center [522, 327] width 40 height 40
click at [528, 325] on icon "Video Player" at bounding box center [522, 327] width 40 height 40
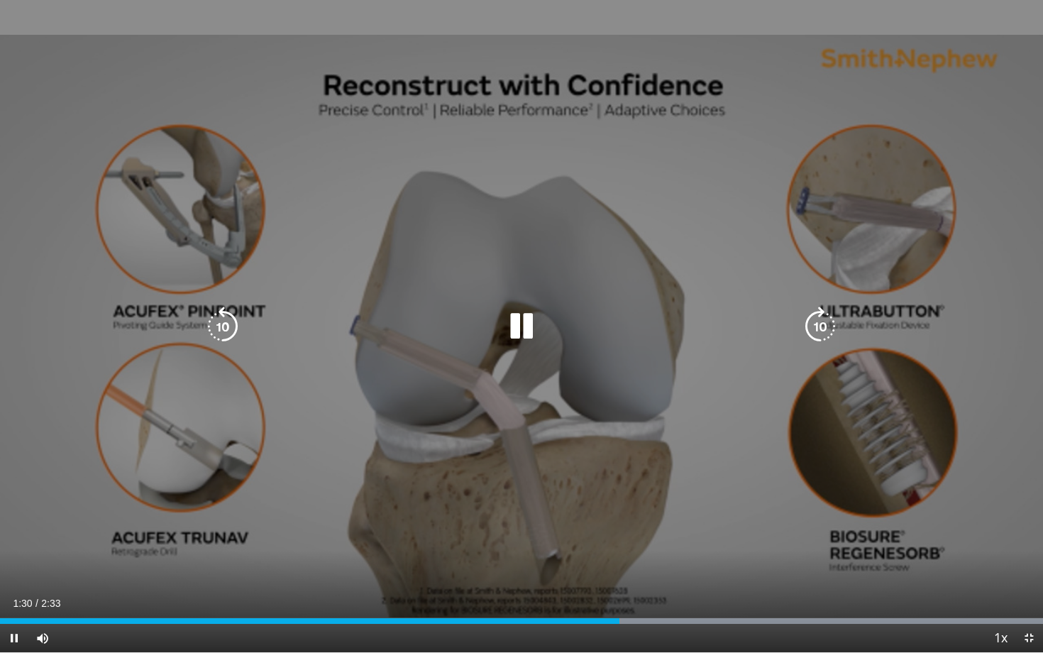
click at [526, 315] on icon "Video Player" at bounding box center [522, 327] width 40 height 40
click at [231, 335] on icon "Video Player" at bounding box center [223, 327] width 40 height 40
click at [498, 398] on div "10 seconds Tap to unmute" at bounding box center [521, 326] width 1043 height 652
click at [427, 427] on div "10 seconds Tap to unmute" at bounding box center [521, 326] width 1043 height 652
click at [427, 447] on div "10 seconds Tap to unmute" at bounding box center [521, 326] width 1043 height 652
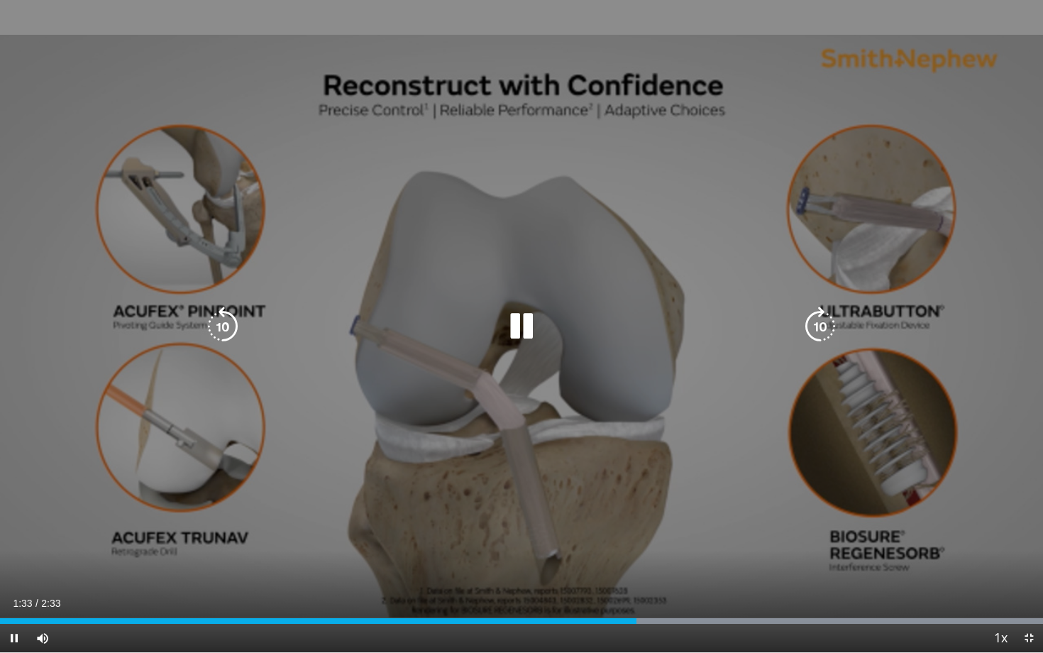
click at [422, 499] on div "10 seconds Tap to unmute" at bounding box center [521, 326] width 1043 height 652
click at [214, 329] on icon "Video Player" at bounding box center [223, 327] width 40 height 40
click at [469, 413] on div "10 seconds Tap to unmute" at bounding box center [521, 326] width 1043 height 652
click at [547, 497] on div "10 seconds Tap to unmute" at bounding box center [521, 326] width 1043 height 652
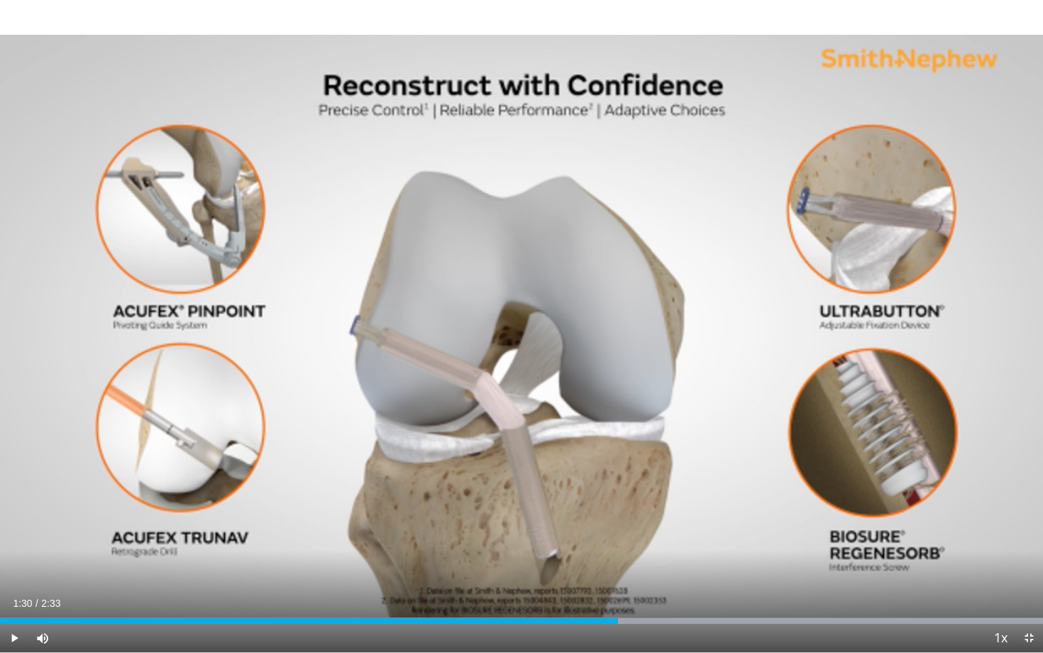
click at [547, 497] on div "10 seconds Tap to unmute" at bounding box center [521, 326] width 1043 height 652
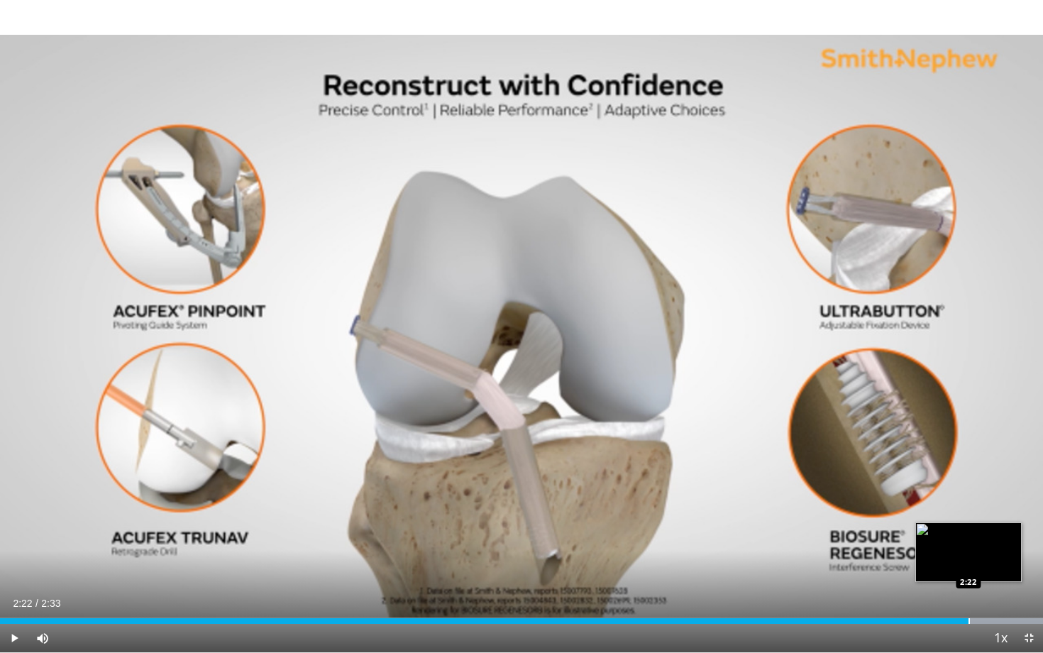
click at [969, 542] on div "Loaded : 100.00% 2:26 2:22" at bounding box center [521, 616] width 1043 height 13
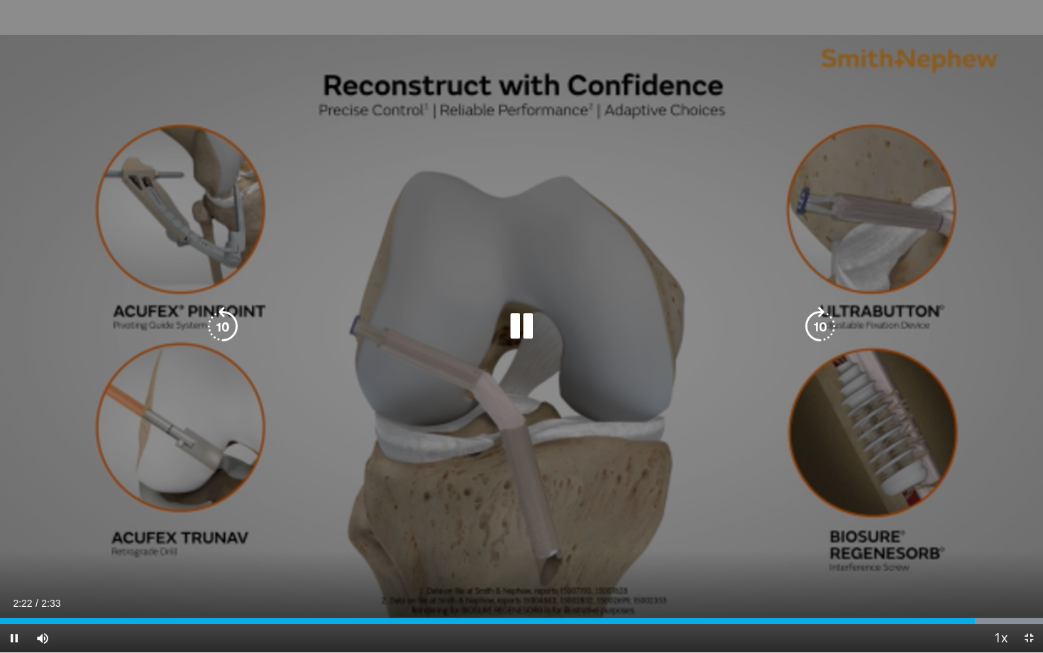
click at [529, 431] on div "10 seconds Tap to unmute" at bounding box center [521, 326] width 1043 height 652
